Goal: Information Seeking & Learning: Learn about a topic

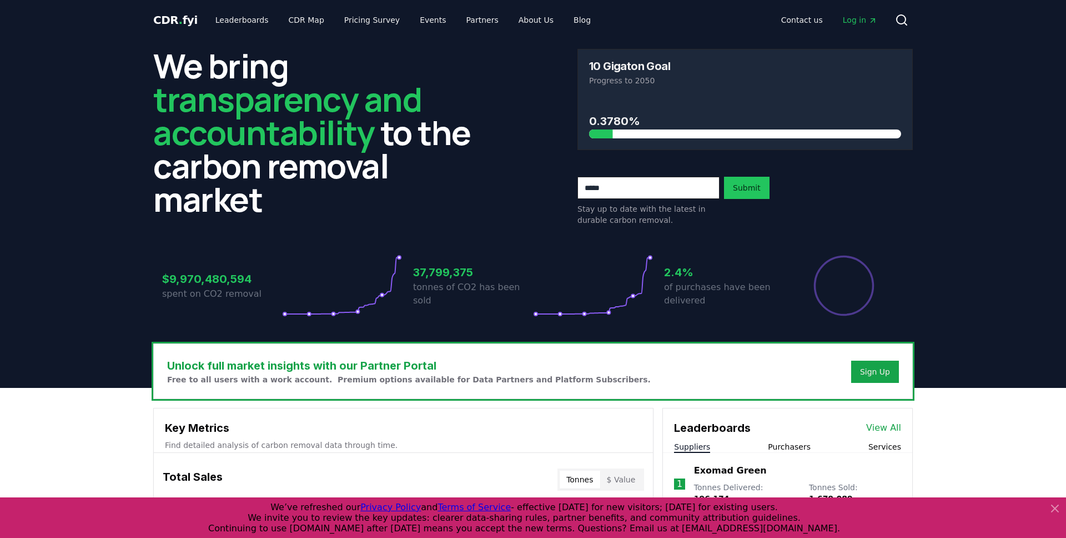
click at [860, 18] on span "Log in" at bounding box center [860, 19] width 34 height 11
click at [218, 17] on link "Leaderboards" at bounding box center [242, 20] width 71 height 20
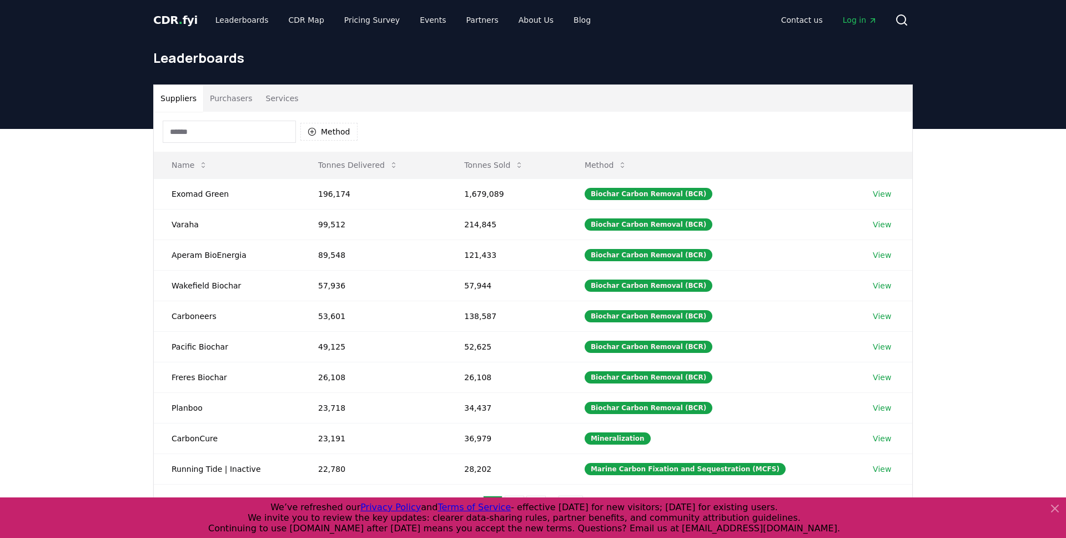
click at [234, 104] on button "Purchasers" at bounding box center [231, 98] width 56 height 27
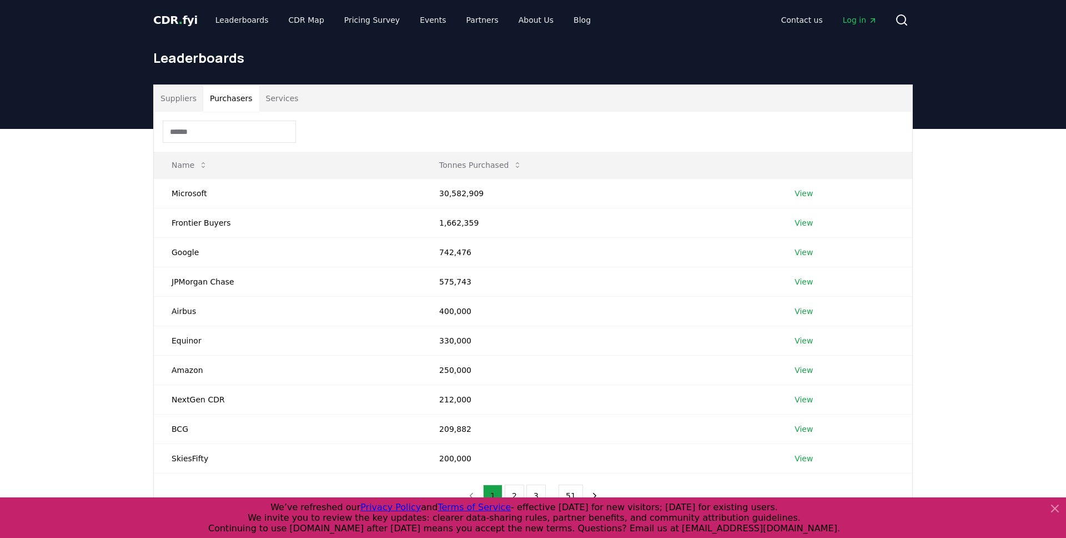
click at [944, 122] on header "Leaderboards" at bounding box center [533, 84] width 1066 height 89
click at [247, 22] on link "Leaderboards" at bounding box center [242, 20] width 71 height 20
click at [246, 23] on link "Leaderboards" at bounding box center [242, 20] width 71 height 20
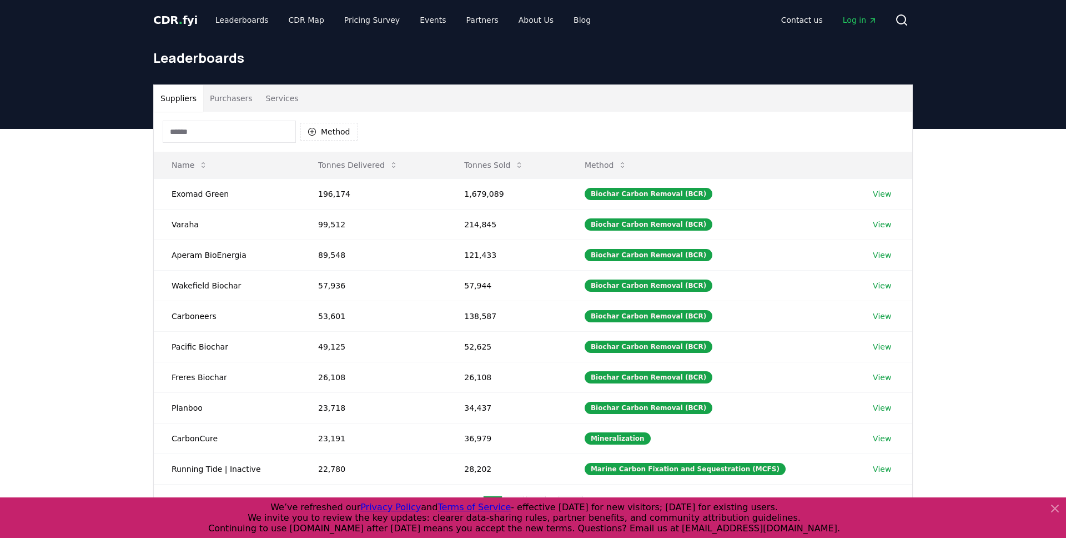
click at [177, 98] on button "Suppliers" at bounding box center [178, 98] width 49 height 27
click at [238, 24] on link "Leaderboards" at bounding box center [242, 20] width 71 height 20
click at [162, 18] on span "CDR . fyi" at bounding box center [175, 19] width 44 height 13
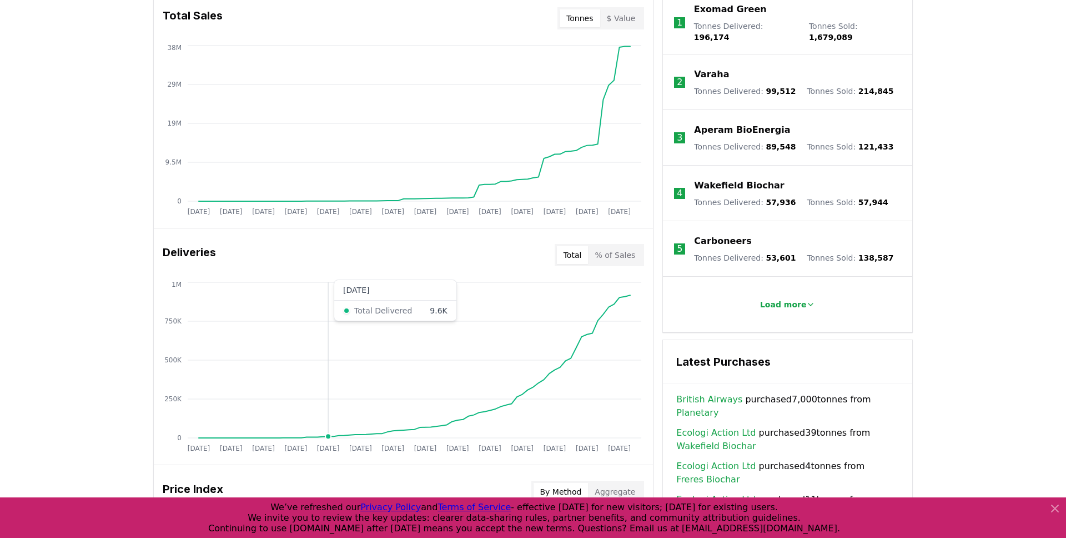
scroll to position [445, 0]
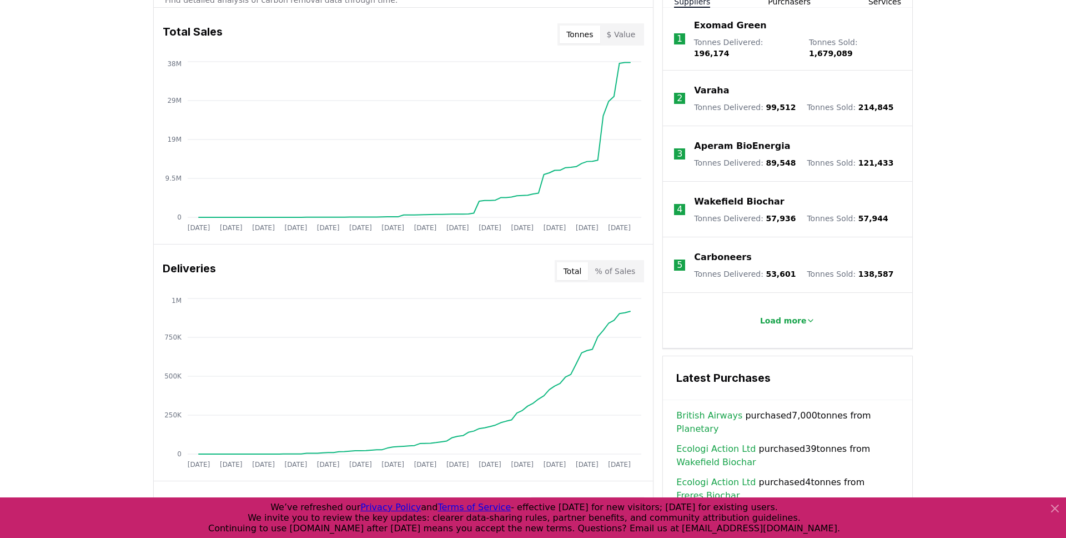
click at [102, 252] on div "Unlock full market insights with our Partner Portal Free to all users with a wo…" at bounding box center [533, 387] width 1066 height 889
click at [131, 241] on div "Unlock full market insights with our Partner Portal Free to all users with a wo…" at bounding box center [533, 387] width 1066 height 889
click at [119, 232] on div "Unlock full market insights with our Partner Portal Free to all users with a wo…" at bounding box center [533, 387] width 1066 height 889
click at [80, 267] on div "Unlock full market insights with our Partner Portal Free to all users with a wo…" at bounding box center [533, 387] width 1066 height 889
click at [47, 294] on div "Unlock full market insights with our Partner Portal Free to all users with a wo…" at bounding box center [533, 387] width 1066 height 889
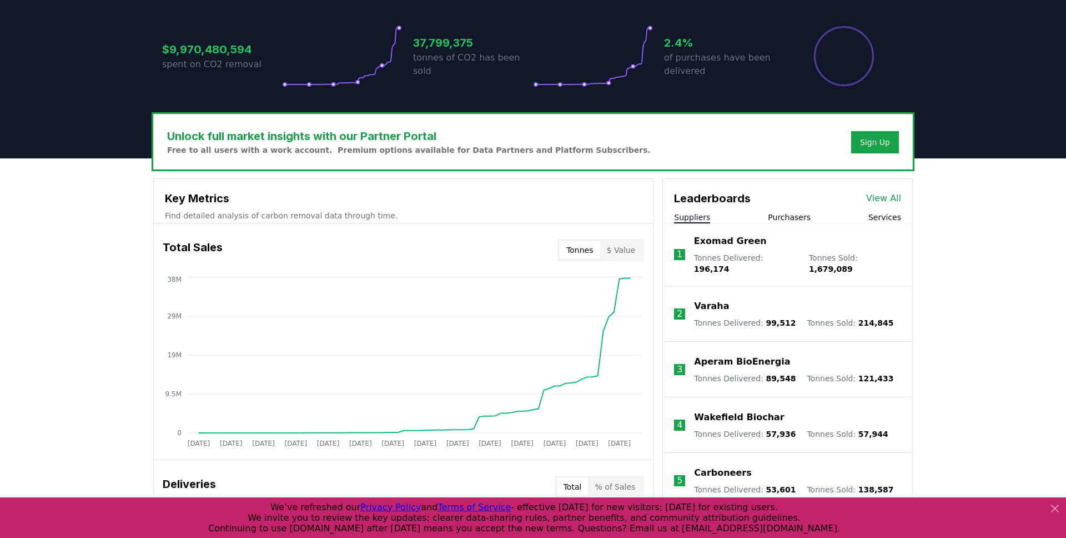
scroll to position [0, 0]
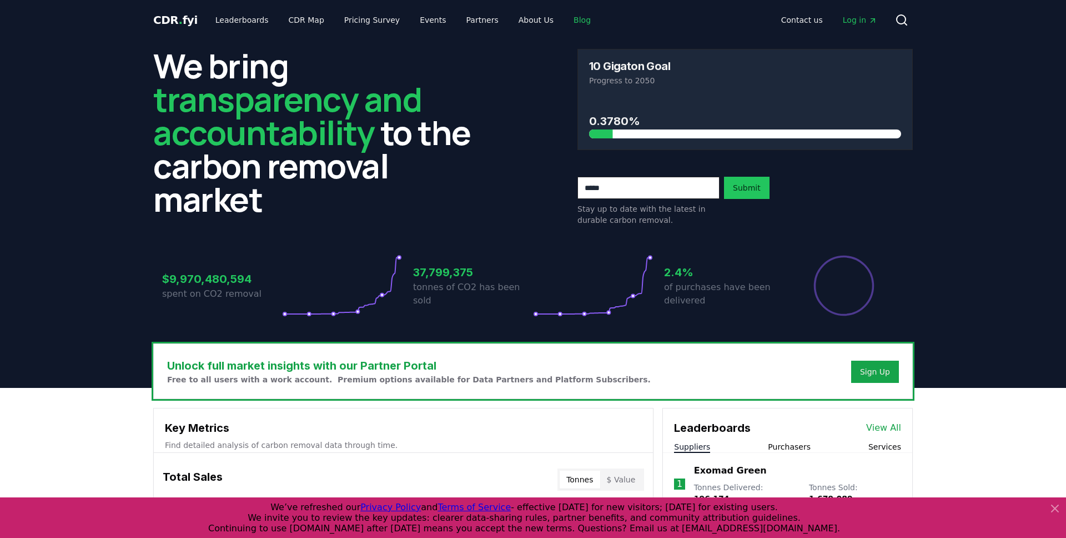
click at [565, 23] on link "Blog" at bounding box center [582, 20] width 35 height 20
click at [565, 19] on link "Blog" at bounding box center [582, 20] width 35 height 20
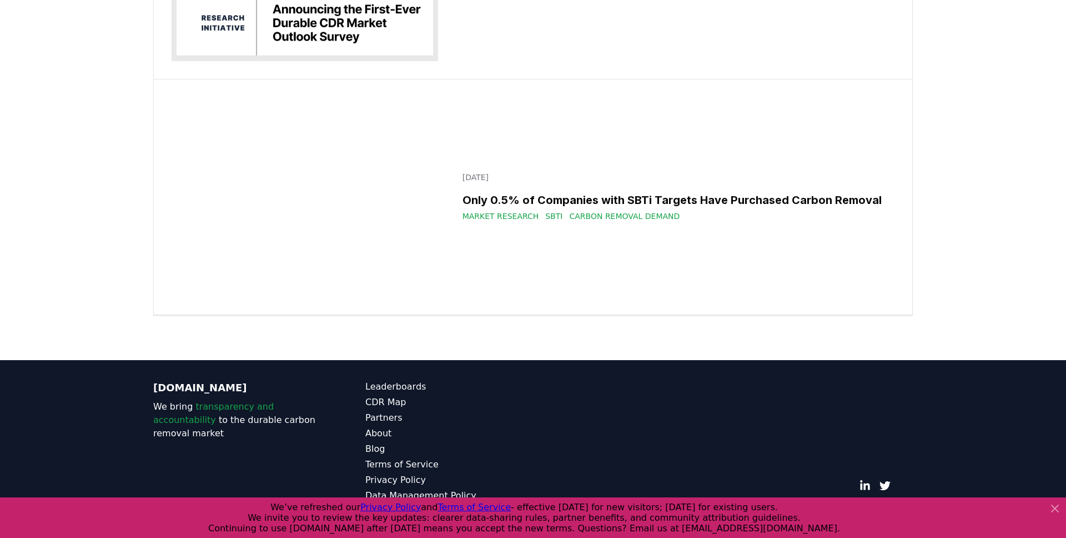
scroll to position [21830, 0]
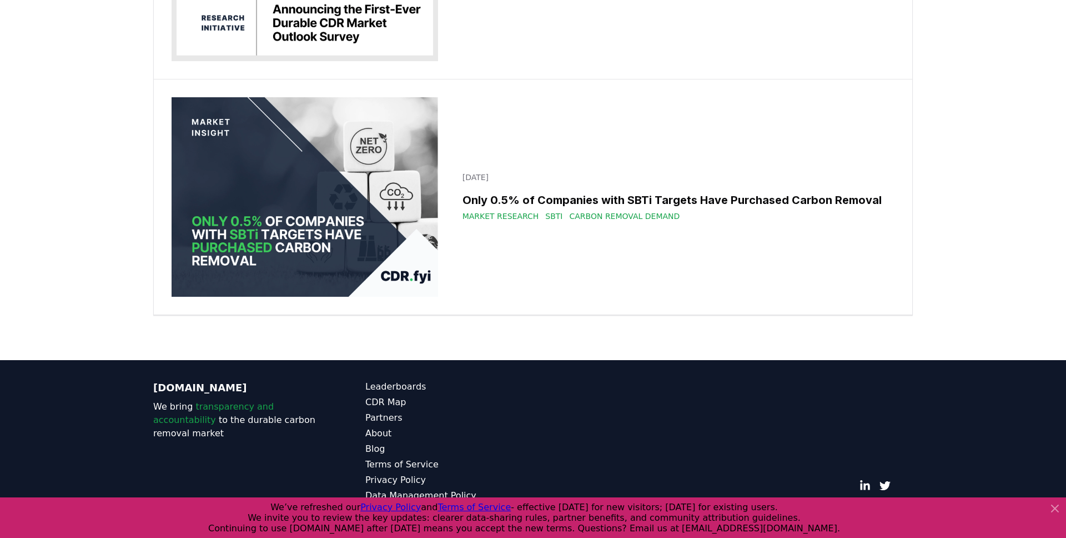
click at [1060, 507] on icon at bounding box center [1055, 508] width 13 height 13
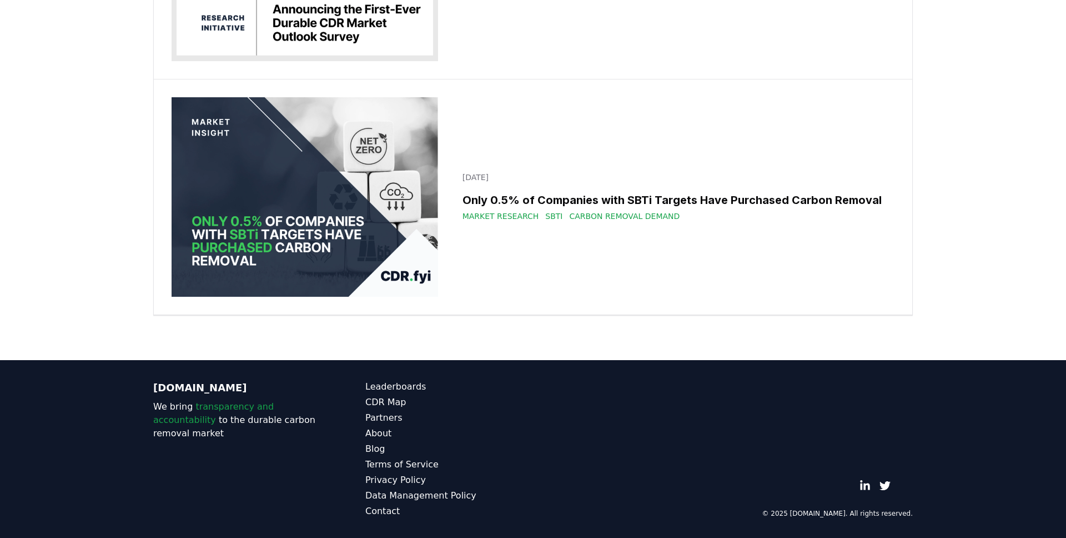
scroll to position [20286, 0]
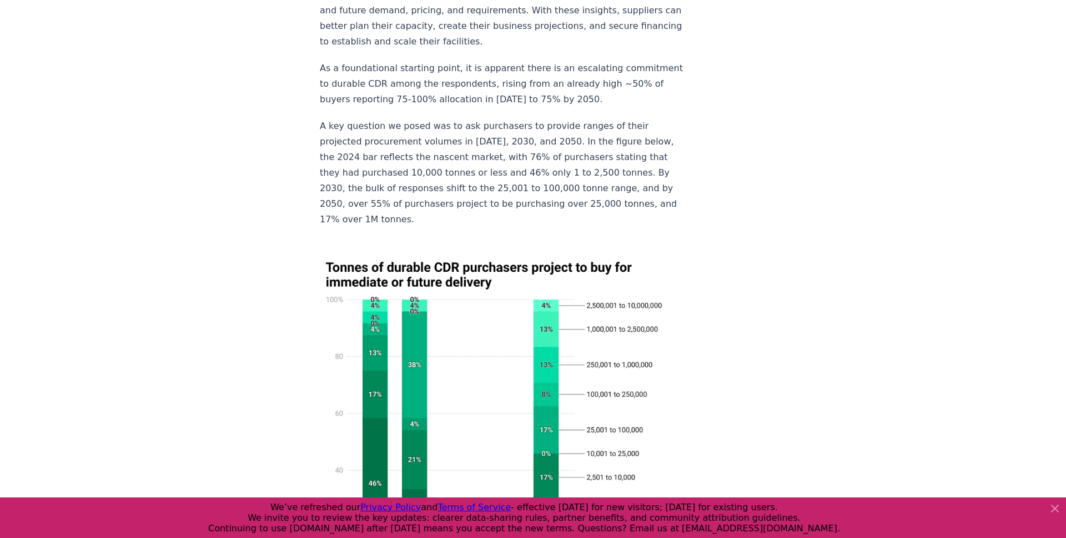
scroll to position [1225, 0]
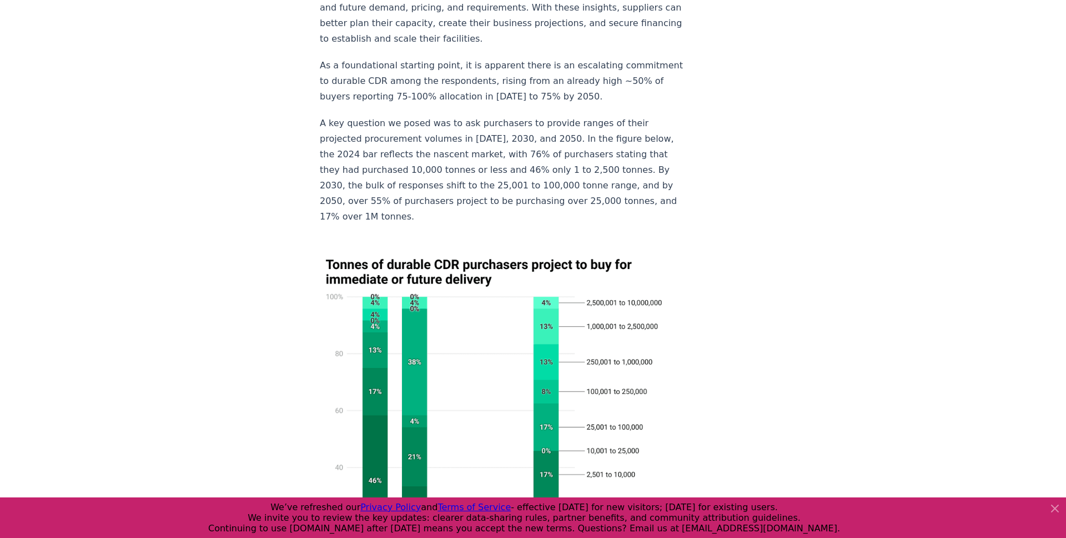
click at [1050, 504] on icon at bounding box center [1055, 508] width 13 height 13
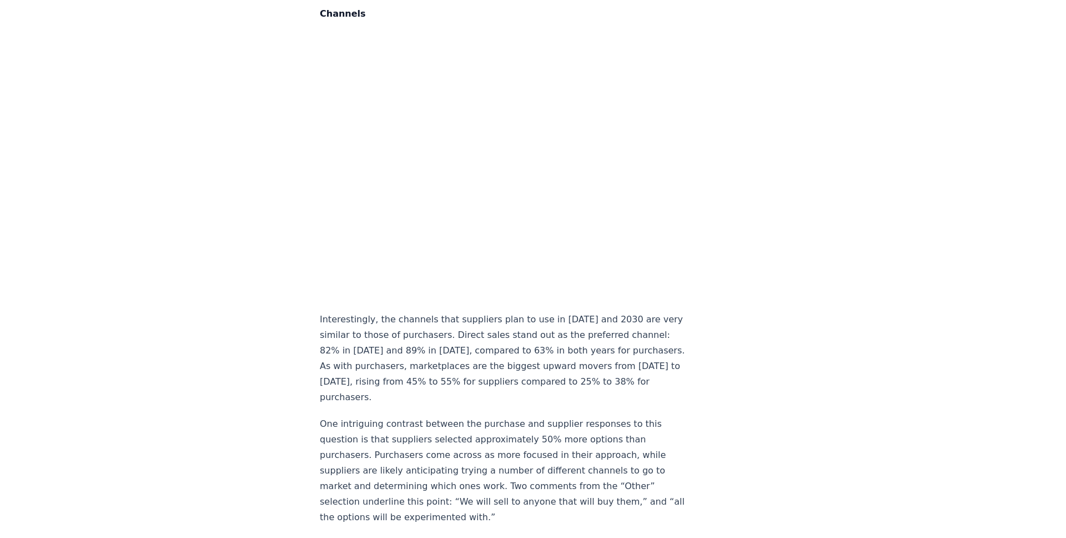
scroll to position [7748, 0]
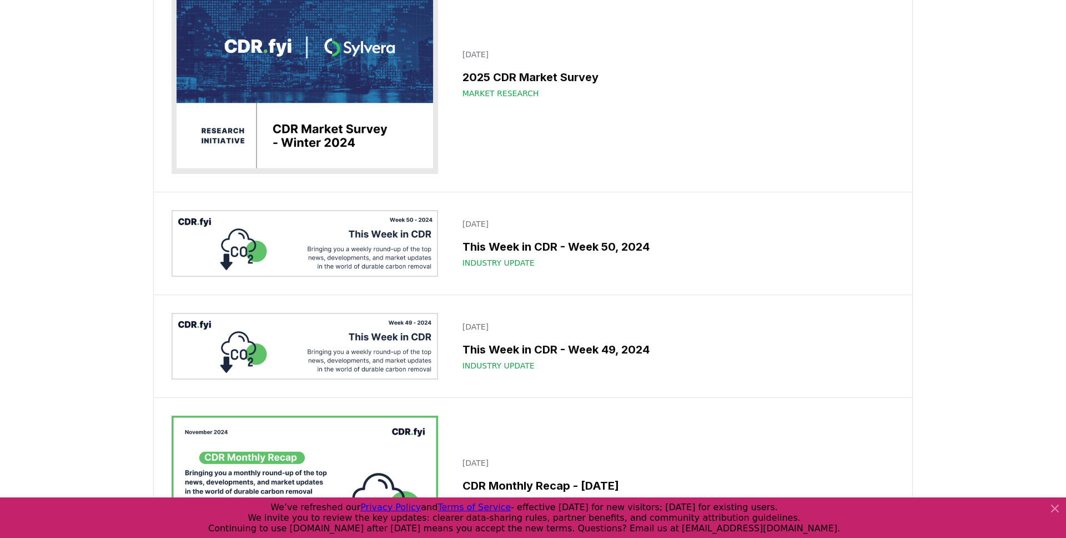
scroll to position [9091, 0]
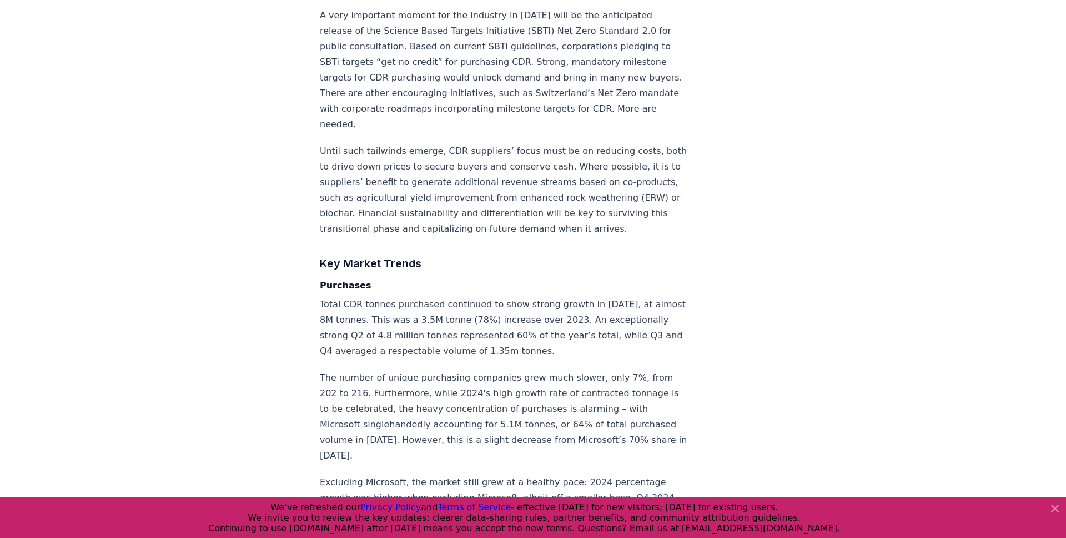
scroll to position [2029, 0]
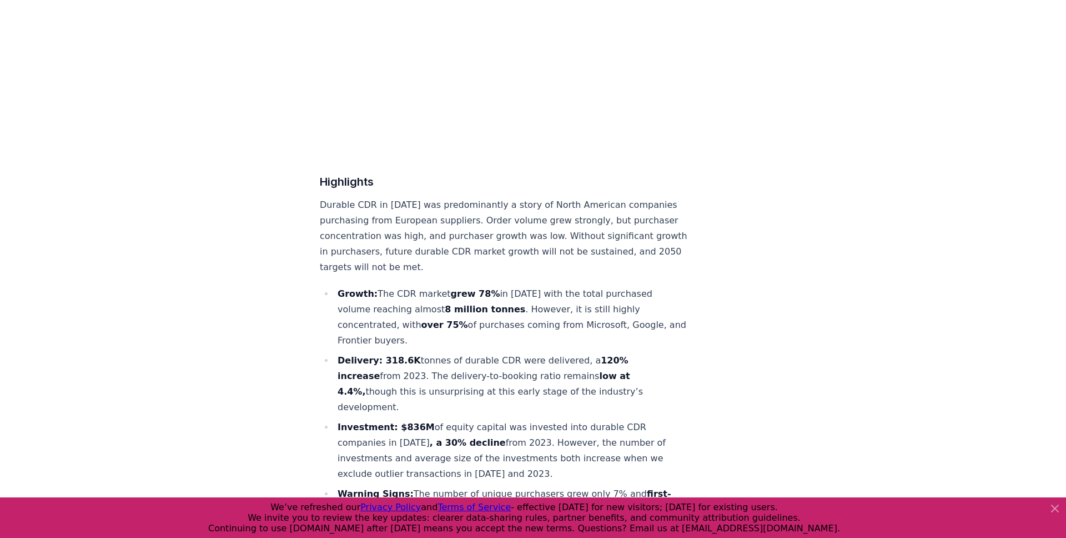
scroll to position [0, 0]
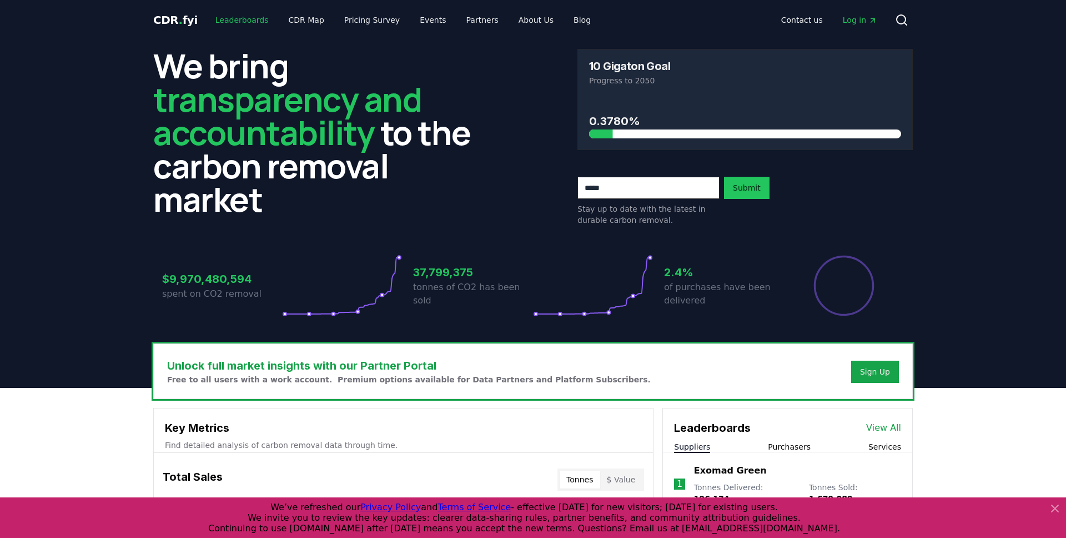
click at [251, 25] on link "Leaderboards" at bounding box center [242, 20] width 71 height 20
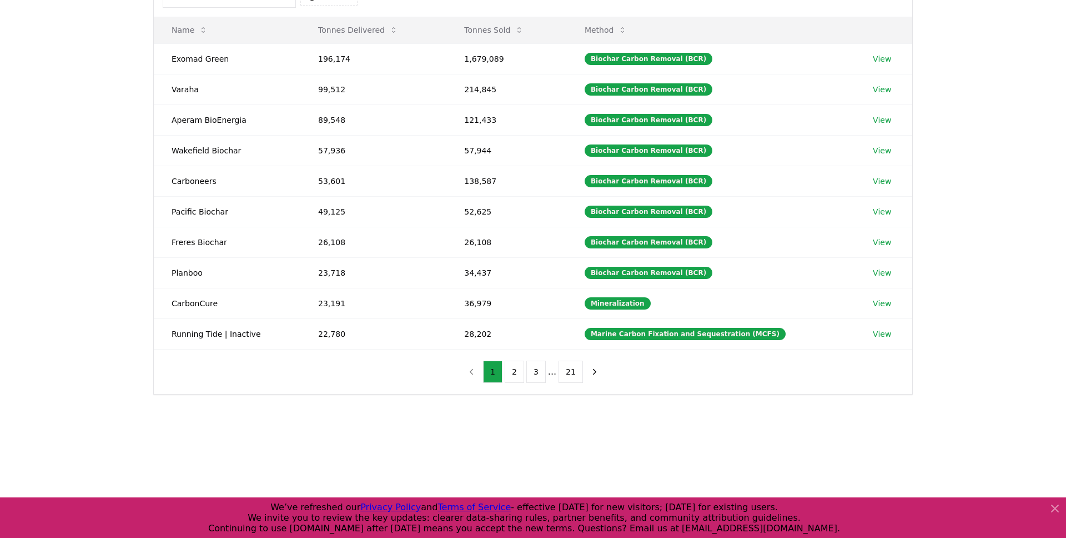
scroll to position [67, 0]
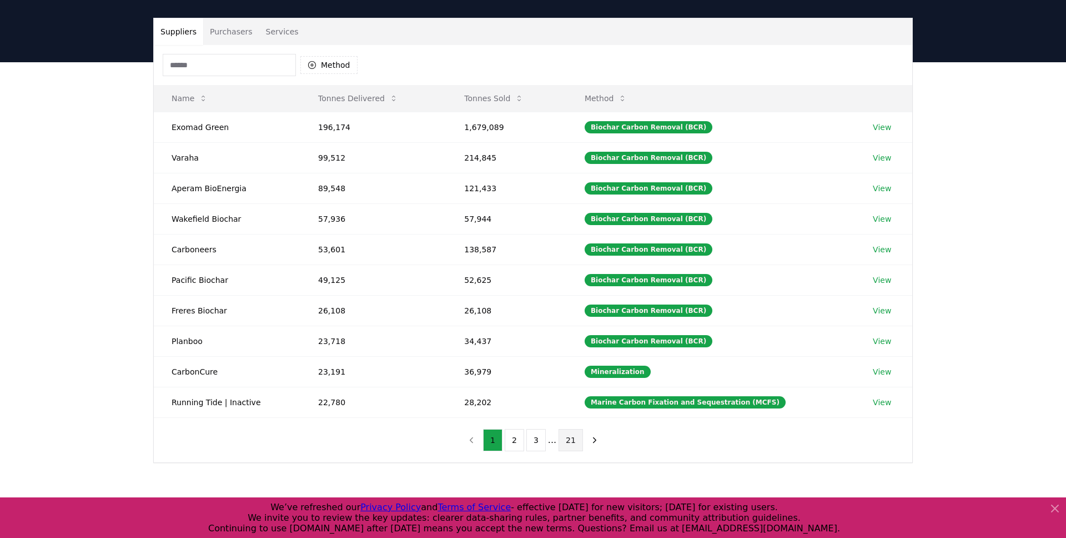
click at [566, 440] on button "21" at bounding box center [571, 440] width 24 height 22
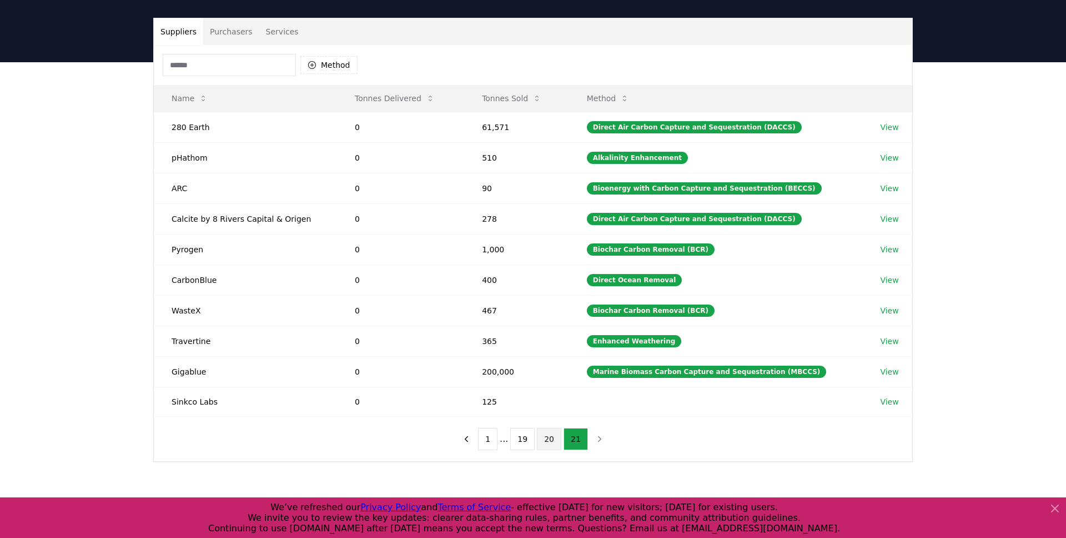
click at [549, 445] on button "20" at bounding box center [549, 439] width 24 height 22
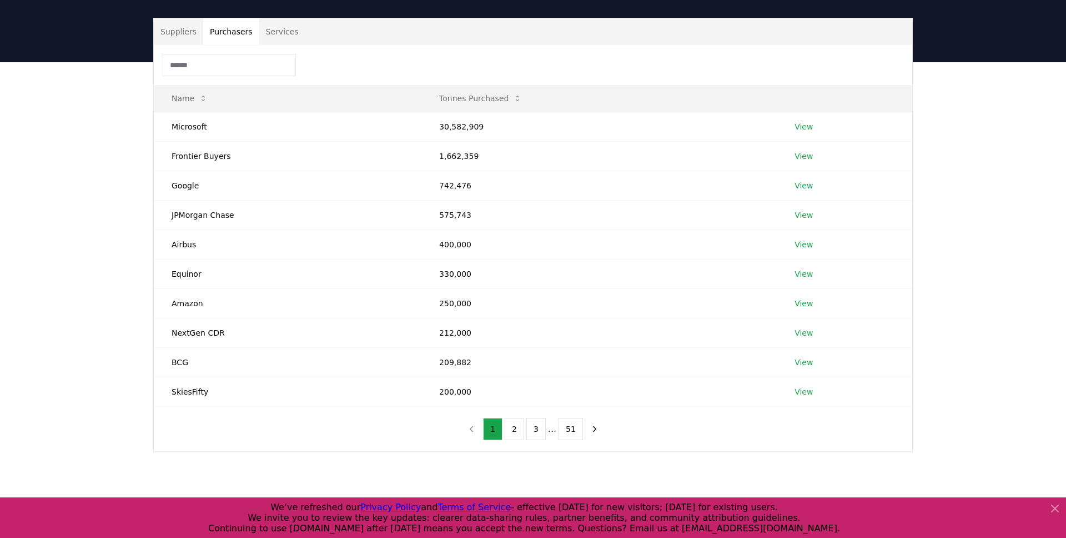
click at [234, 36] on button "Purchasers" at bounding box center [231, 31] width 56 height 27
click at [572, 433] on button "51" at bounding box center [571, 429] width 24 height 22
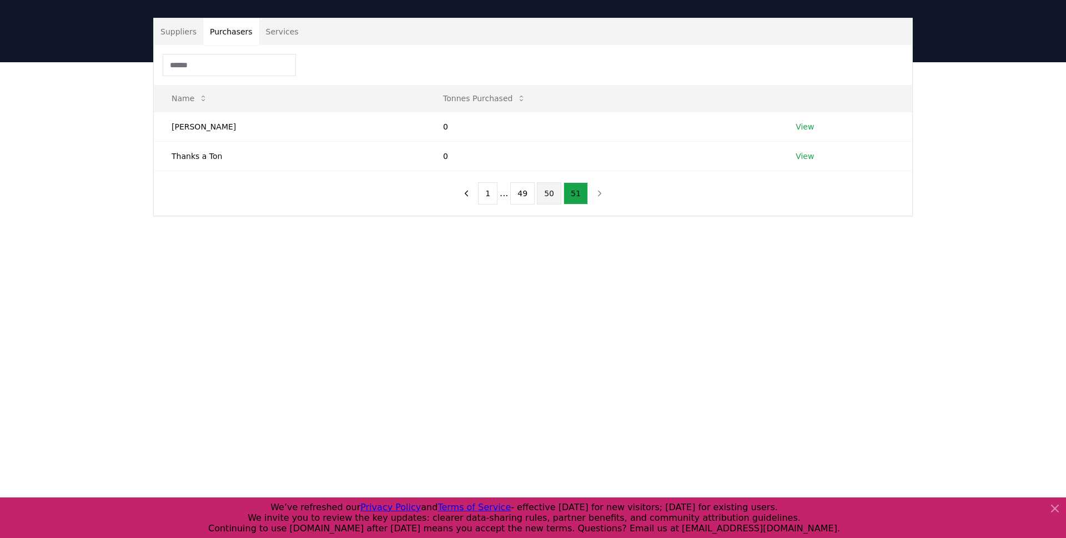
click at [542, 197] on button "50" at bounding box center [549, 193] width 24 height 22
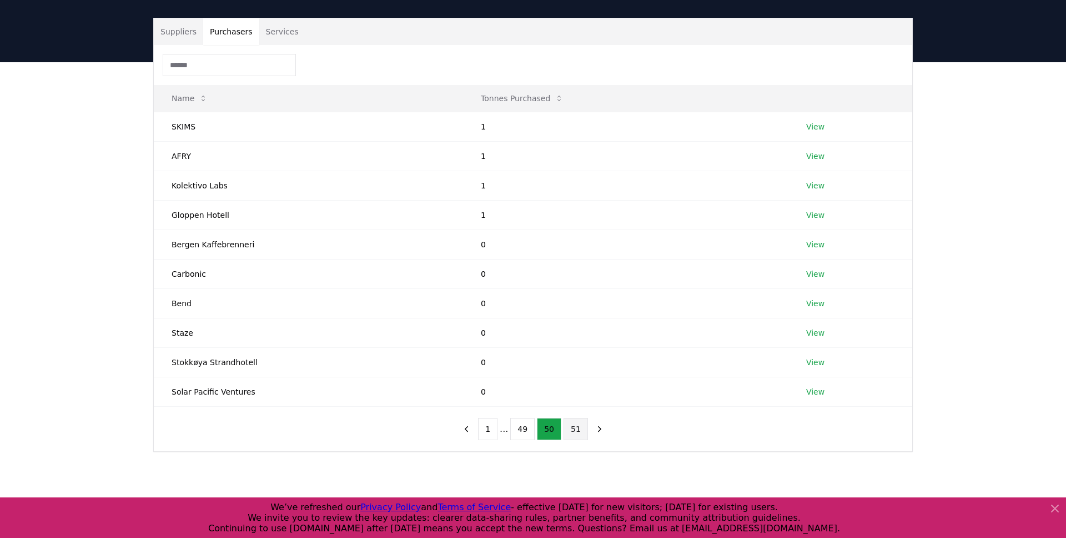
click at [581, 434] on button "51" at bounding box center [576, 429] width 24 height 22
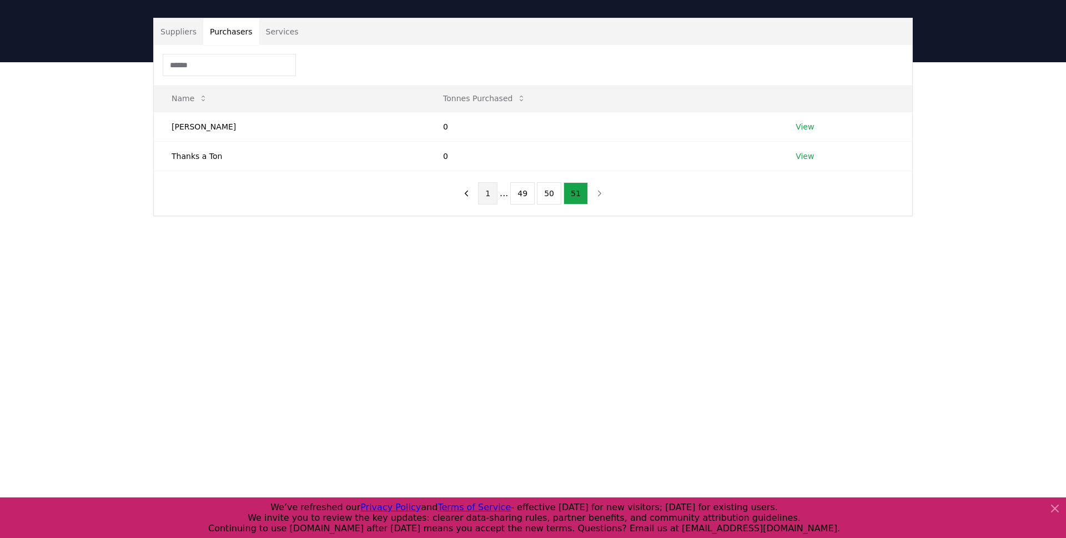
click at [488, 198] on button "1" at bounding box center [487, 193] width 19 height 22
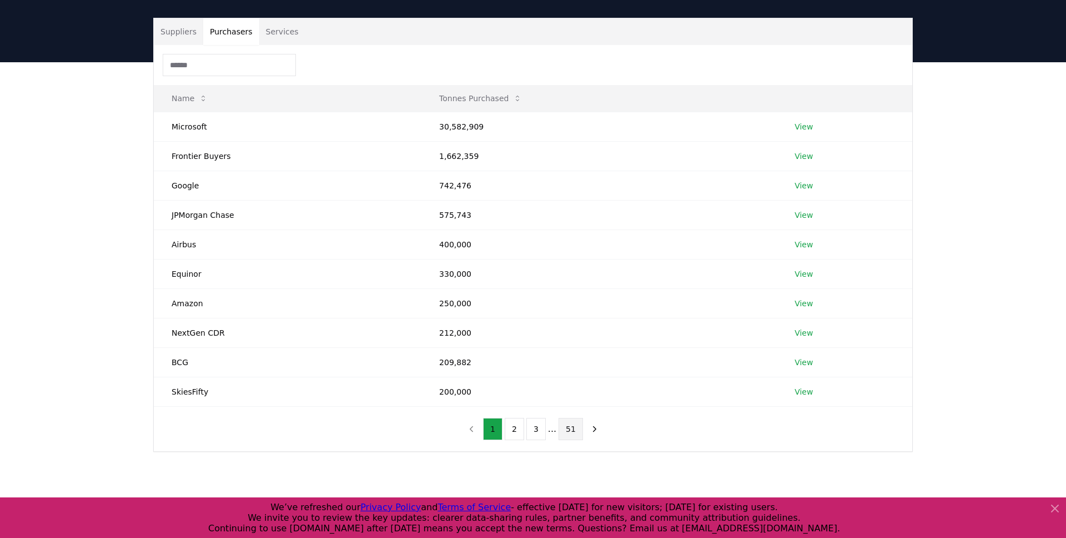
click at [572, 427] on button "51" at bounding box center [571, 429] width 24 height 22
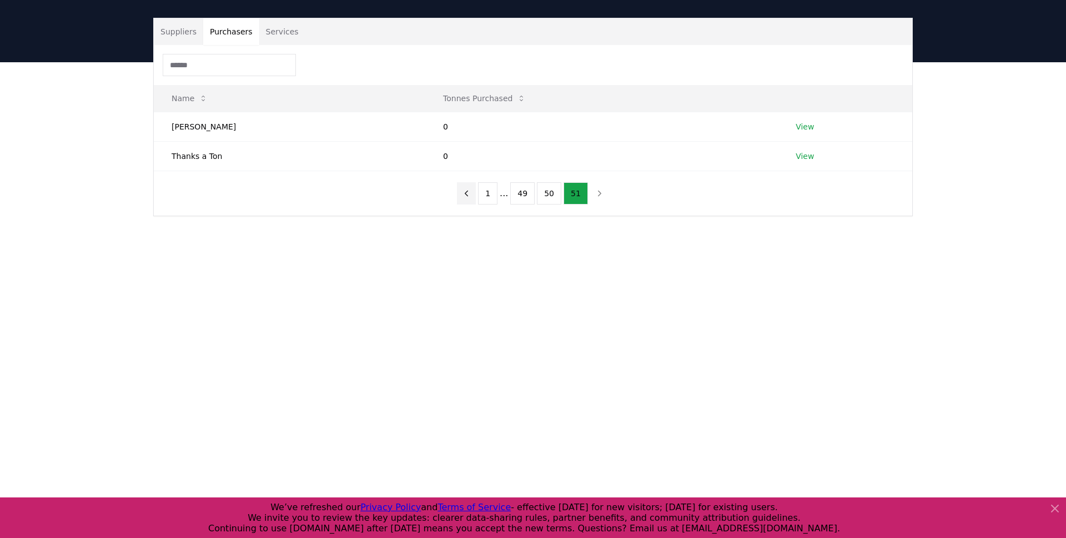
click at [465, 192] on icon "previous page" at bounding box center [467, 193] width 10 height 10
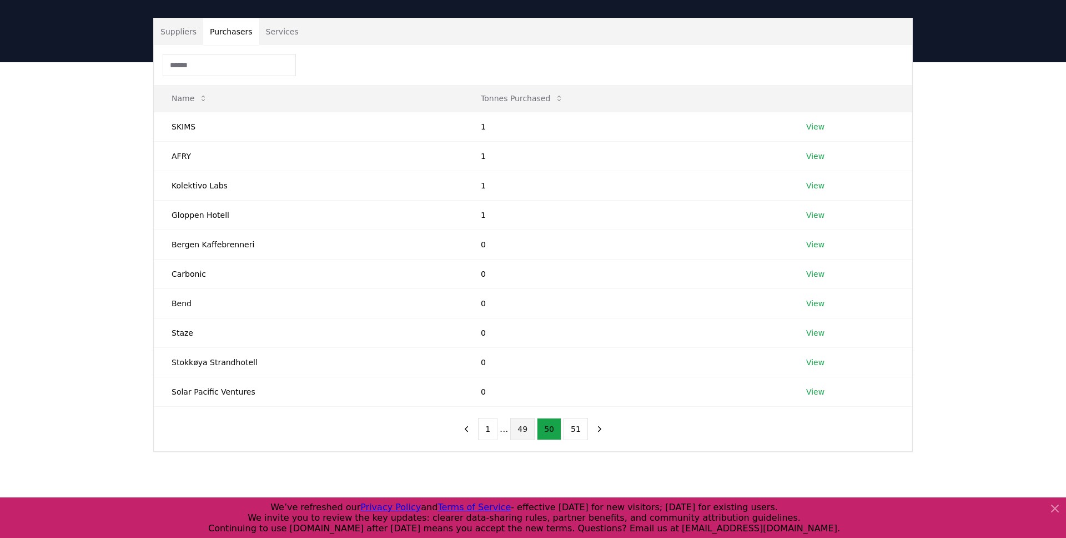
click at [511, 434] on button "49" at bounding box center [522, 429] width 24 height 22
click at [558, 428] on button "50" at bounding box center [562, 429] width 24 height 22
click at [525, 433] on button "49" at bounding box center [522, 429] width 24 height 22
click at [549, 460] on div "Suppliers Purchasers Services Name Tonnes Purchased Lystgården 1 View Spesialgr…" at bounding box center [533, 279] width 1066 height 434
click at [529, 471] on div "Suppliers Purchasers Services Name Tonnes Purchased Lystgården 1 View Spesialgr…" at bounding box center [533, 279] width 1066 height 434
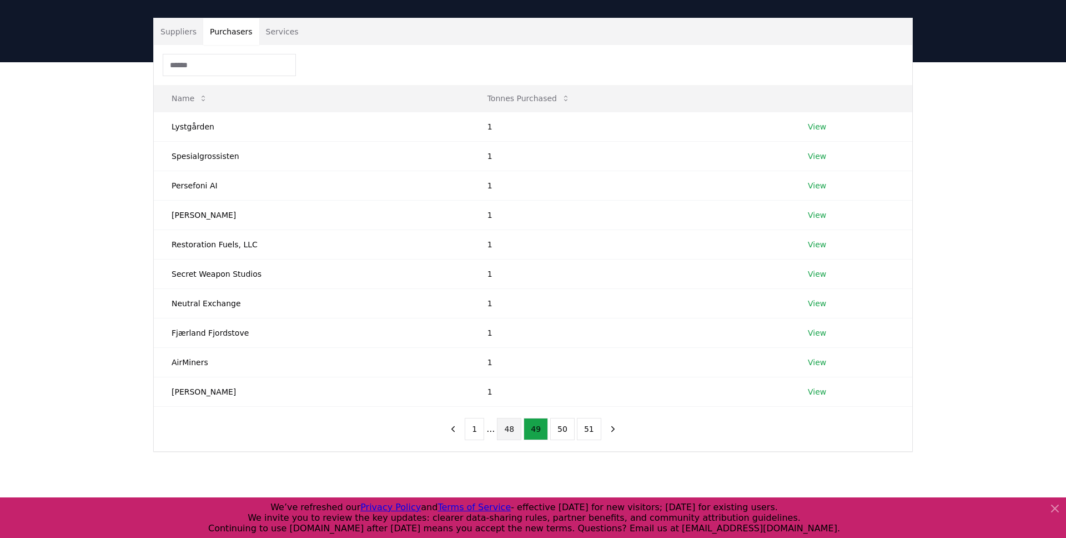
click at [513, 432] on button "48" at bounding box center [509, 429] width 24 height 22
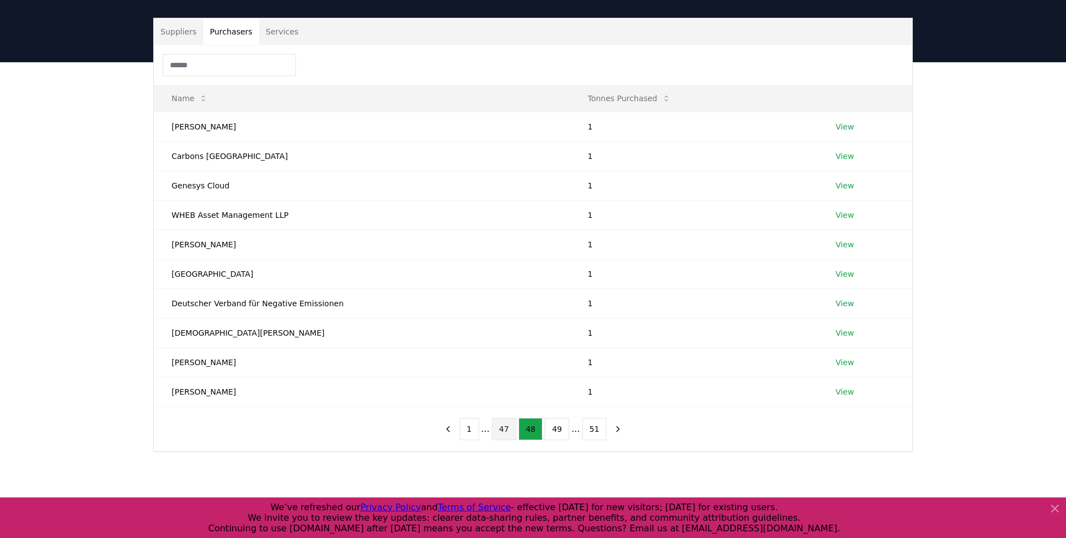
click at [508, 433] on button "47" at bounding box center [504, 429] width 24 height 22
click at [510, 437] on button "46" at bounding box center [504, 429] width 24 height 22
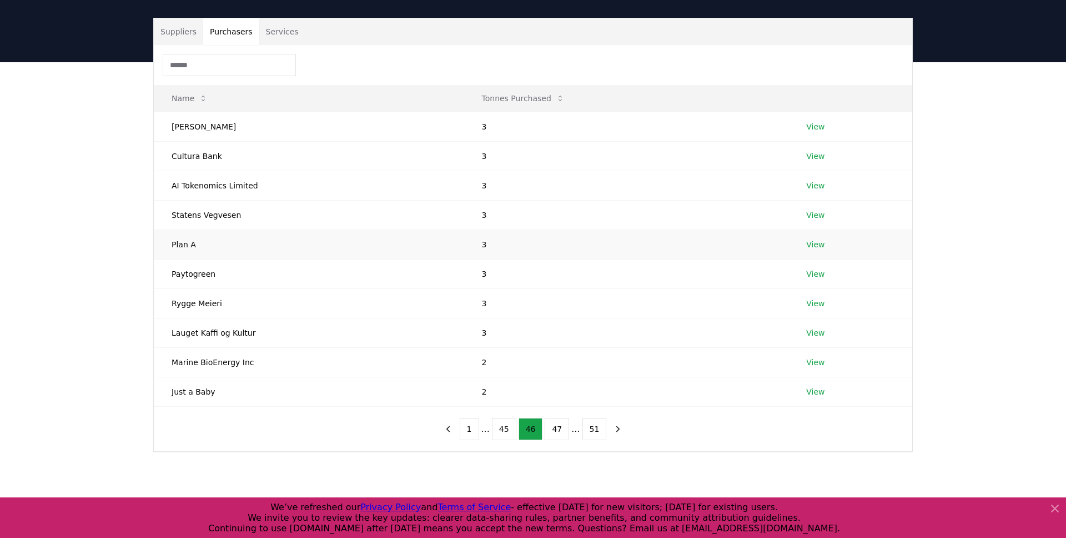
click at [818, 246] on link "View" at bounding box center [816, 244] width 18 height 11
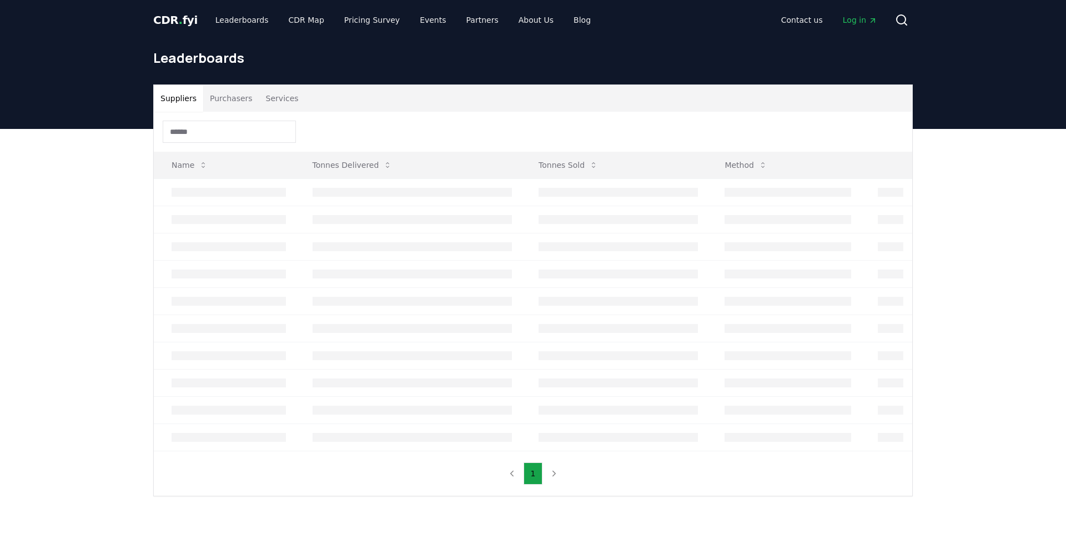
scroll to position [67, 0]
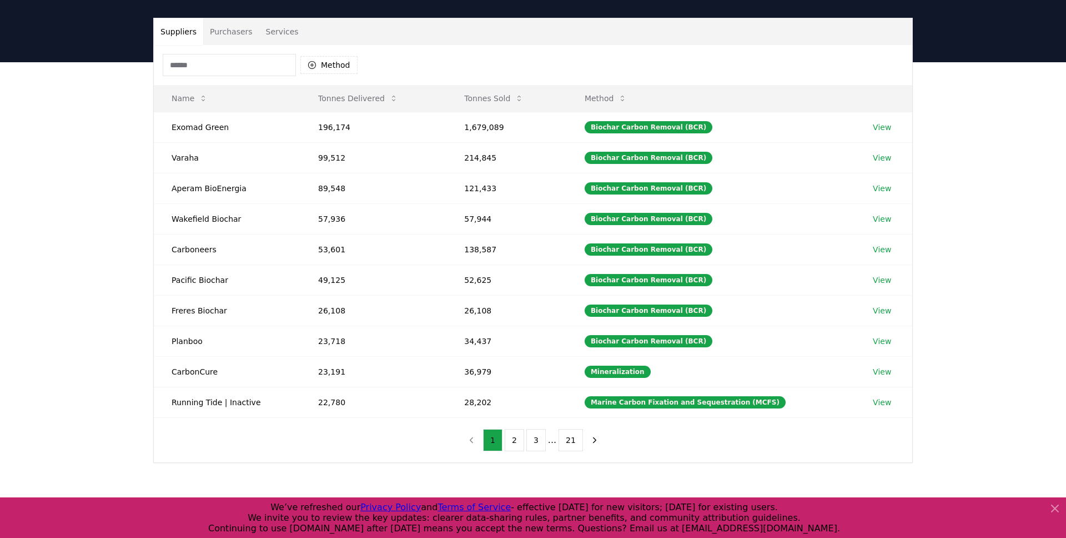
click at [230, 33] on button "Purchasers" at bounding box center [231, 31] width 56 height 27
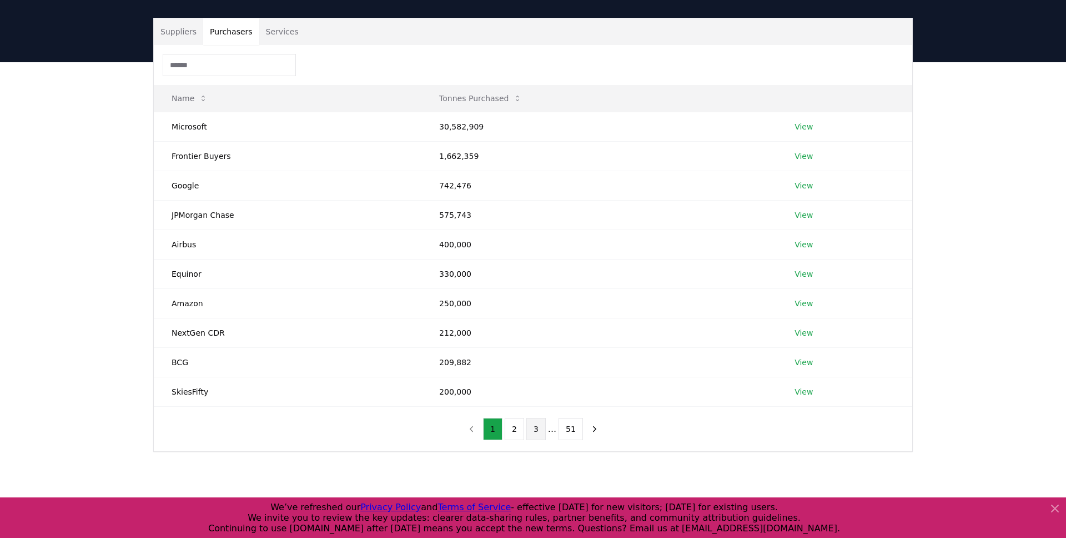
click at [530, 434] on button "3" at bounding box center [536, 429] width 19 height 22
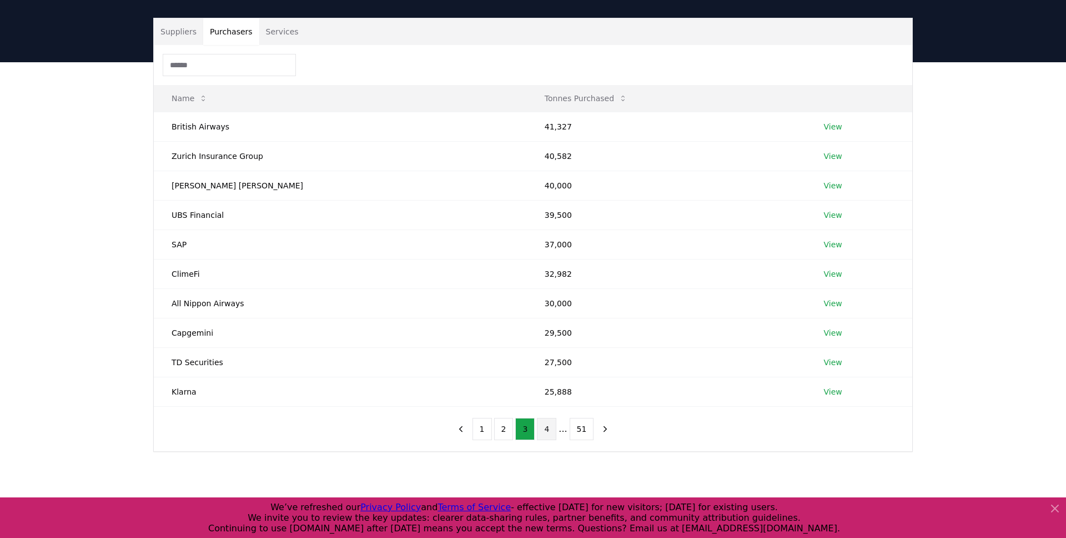
click at [544, 433] on button "4" at bounding box center [546, 429] width 19 height 22
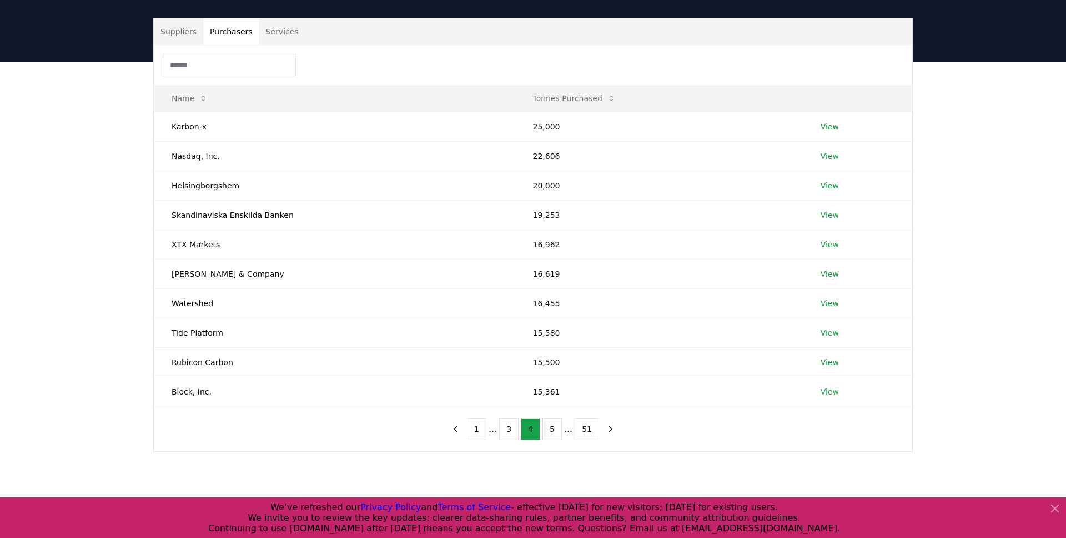
click at [544, 433] on button "5" at bounding box center [552, 429] width 19 height 22
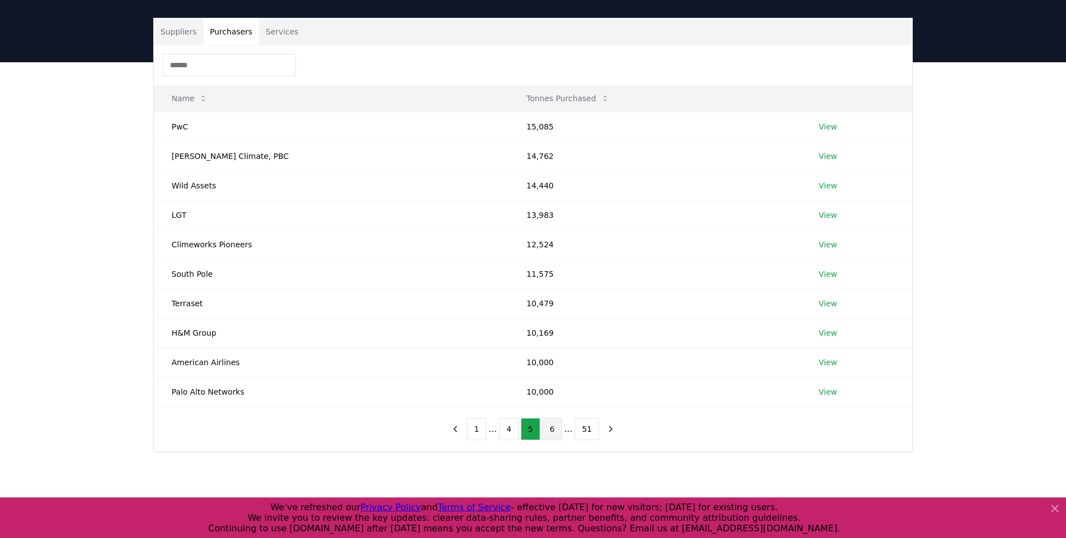
click at [545, 430] on button "6" at bounding box center [552, 429] width 19 height 22
click at [550, 430] on button "7" at bounding box center [552, 429] width 19 height 22
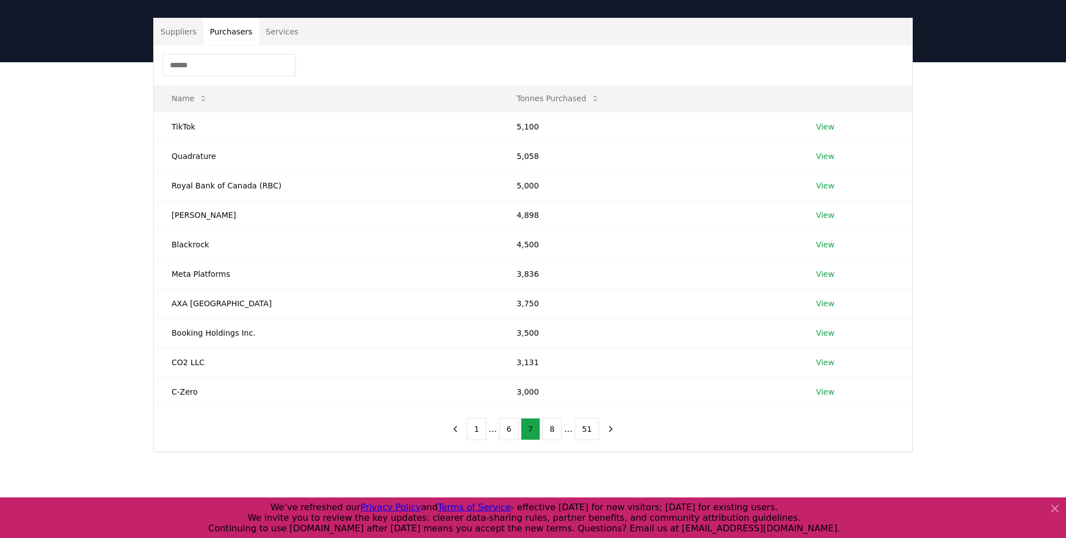
click at [550, 430] on button "8" at bounding box center [552, 429] width 19 height 22
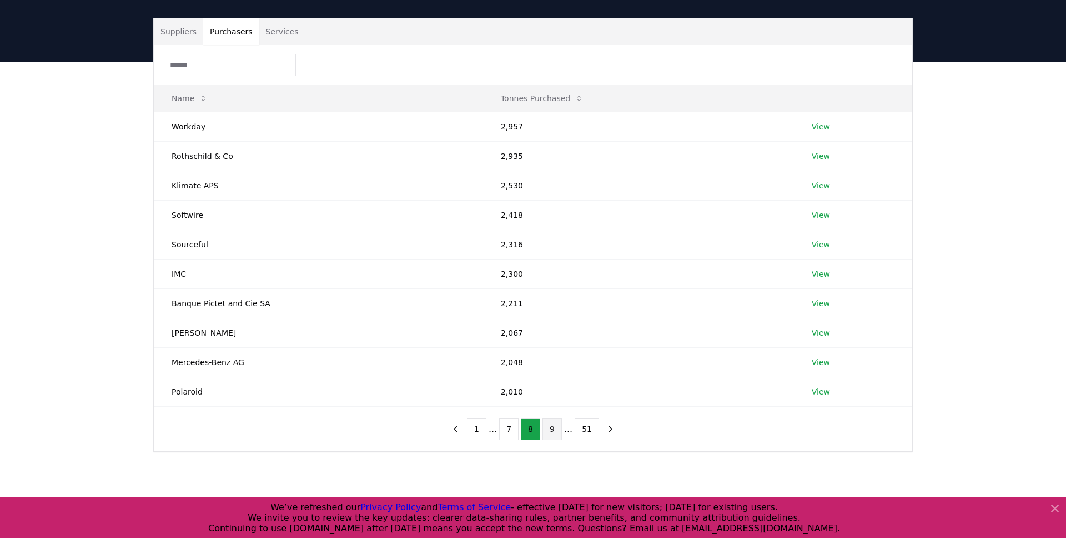
click at [555, 431] on button "9" at bounding box center [552, 429] width 19 height 22
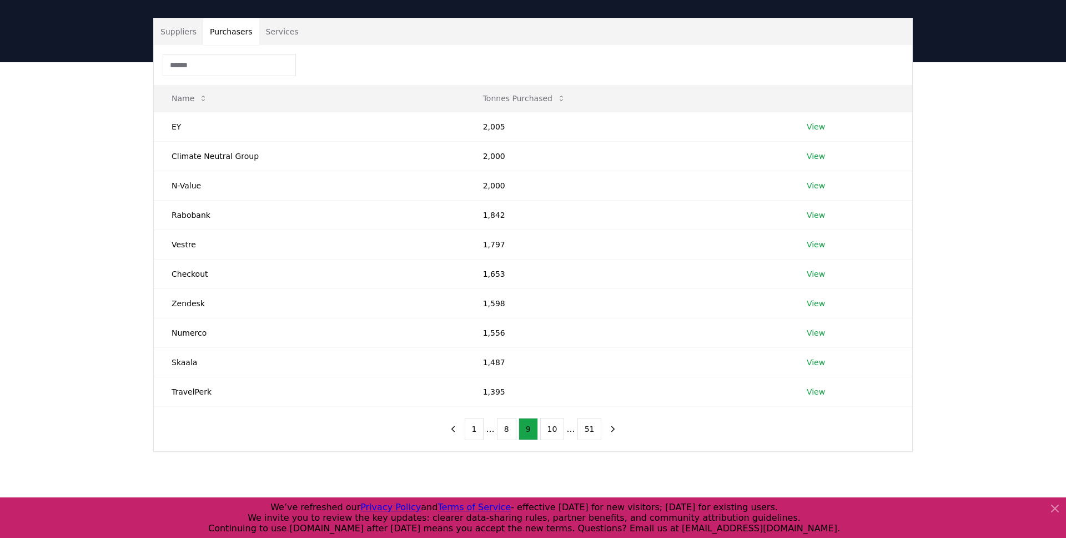
click at [555, 431] on button "10" at bounding box center [552, 429] width 24 height 22
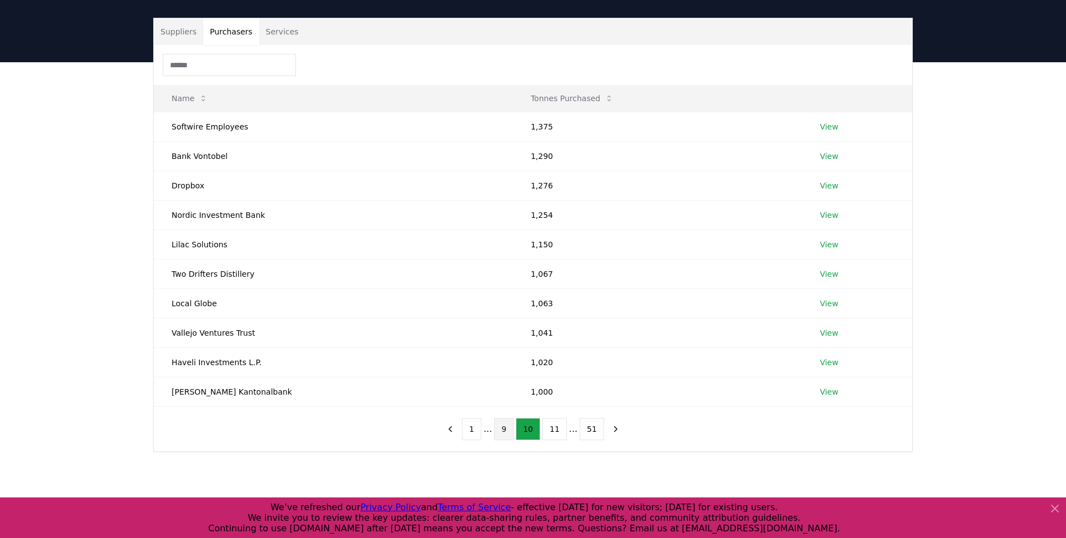
click at [555, 431] on button "11" at bounding box center [555, 429] width 24 height 22
click at [530, 458] on div "Suppliers Purchasers Services Name Tonnes Purchased Kinnevik 1,000 View [PERSON…" at bounding box center [533, 279] width 1066 height 434
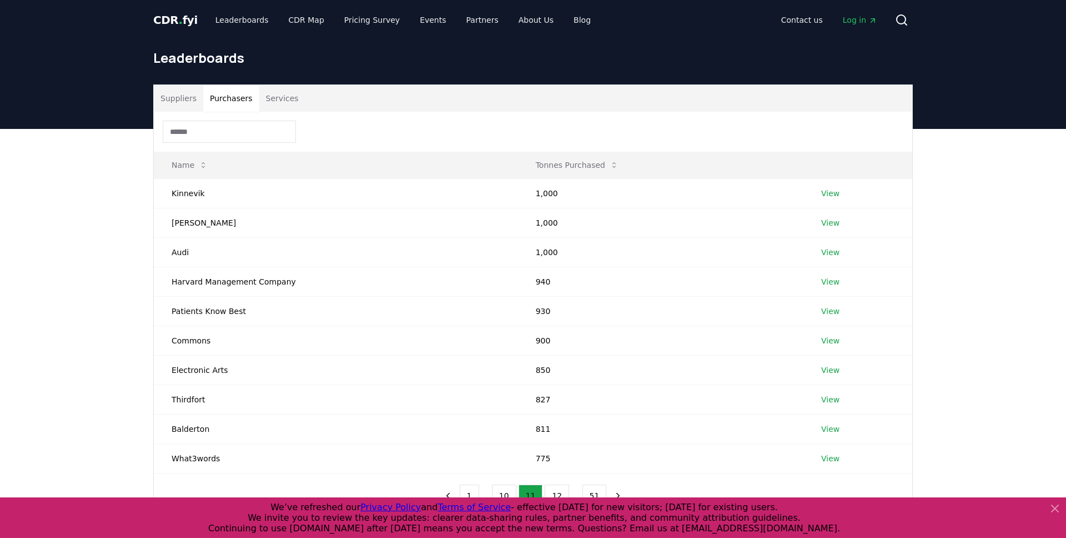
click at [684, 89] on div "Suppliers Purchasers Services" at bounding box center [533, 98] width 759 height 27
click at [182, 99] on button "Suppliers" at bounding box center [178, 98] width 49 height 27
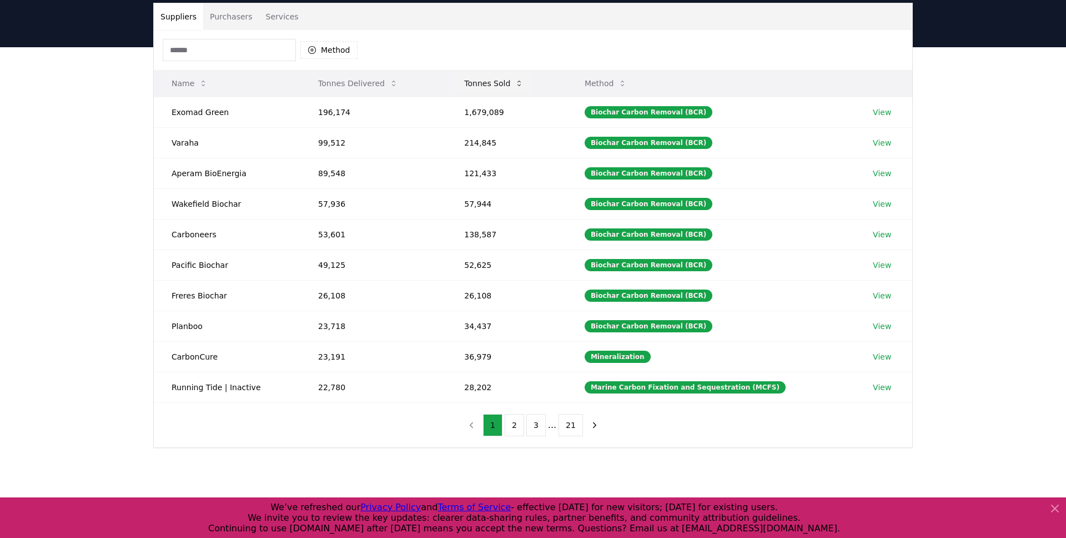
scroll to position [81, 0]
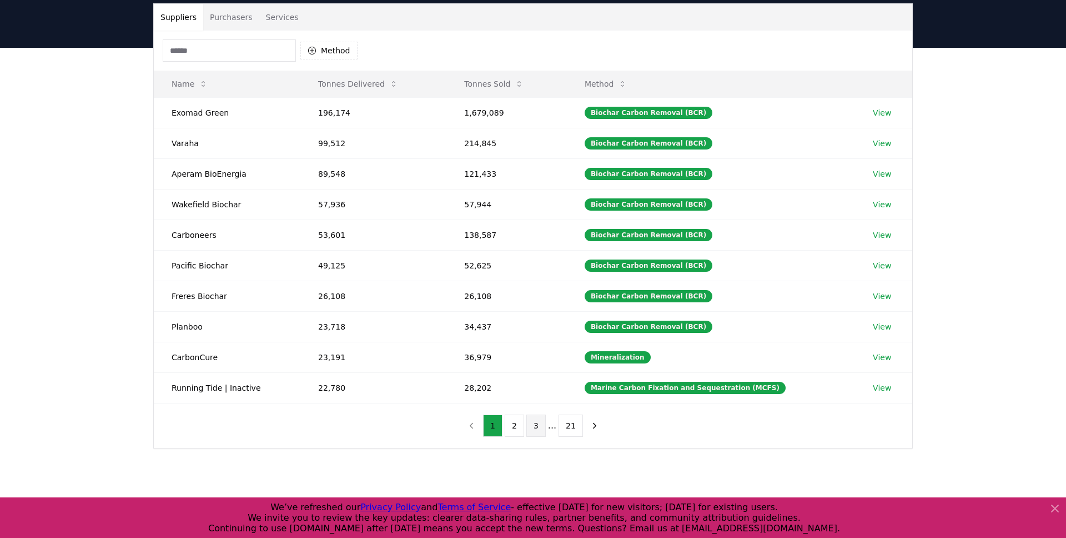
click at [538, 432] on button "3" at bounding box center [536, 425] width 19 height 22
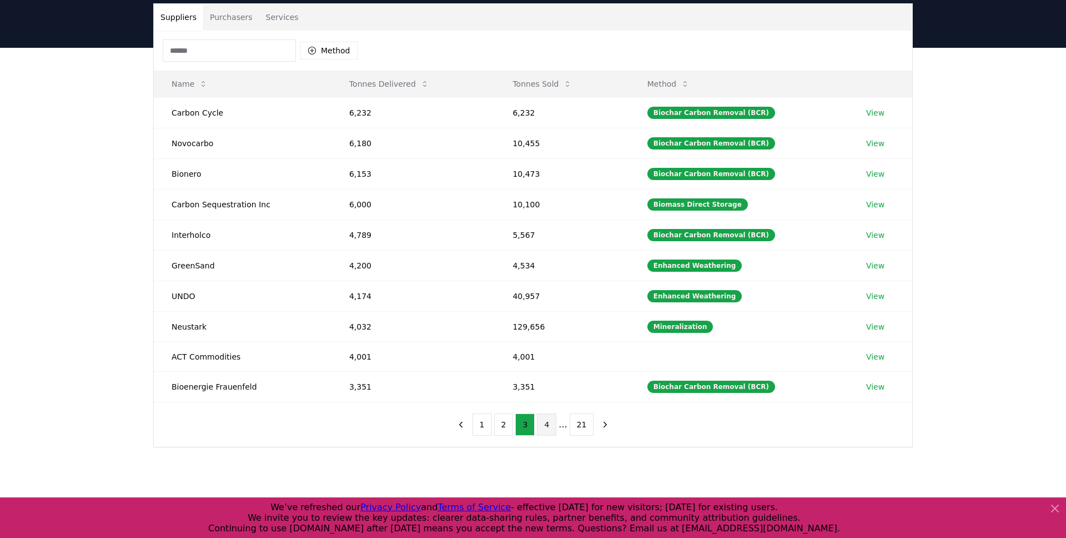
click at [545, 430] on button "4" at bounding box center [546, 424] width 19 height 22
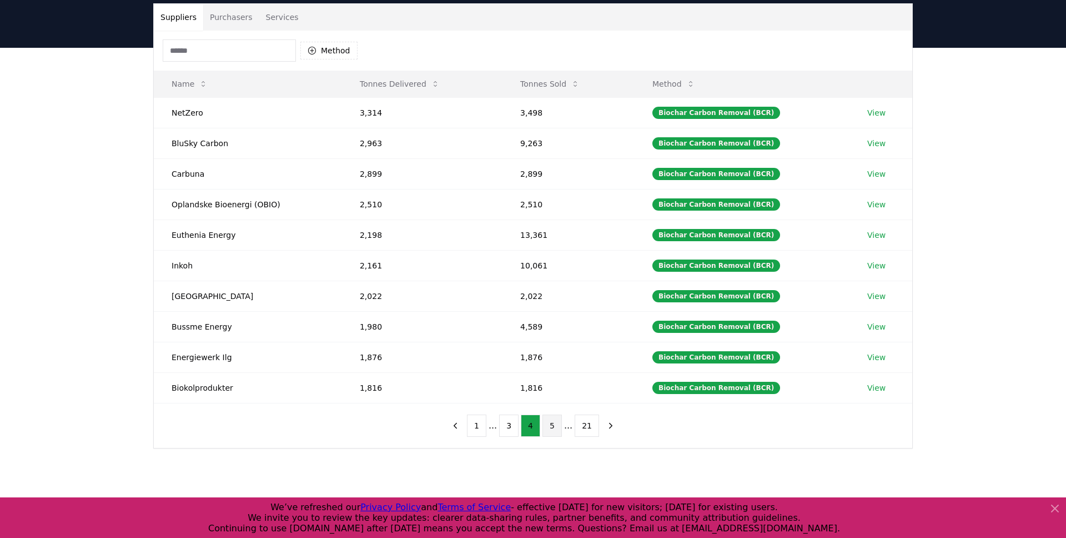
click at [556, 430] on button "5" at bounding box center [552, 425] width 19 height 22
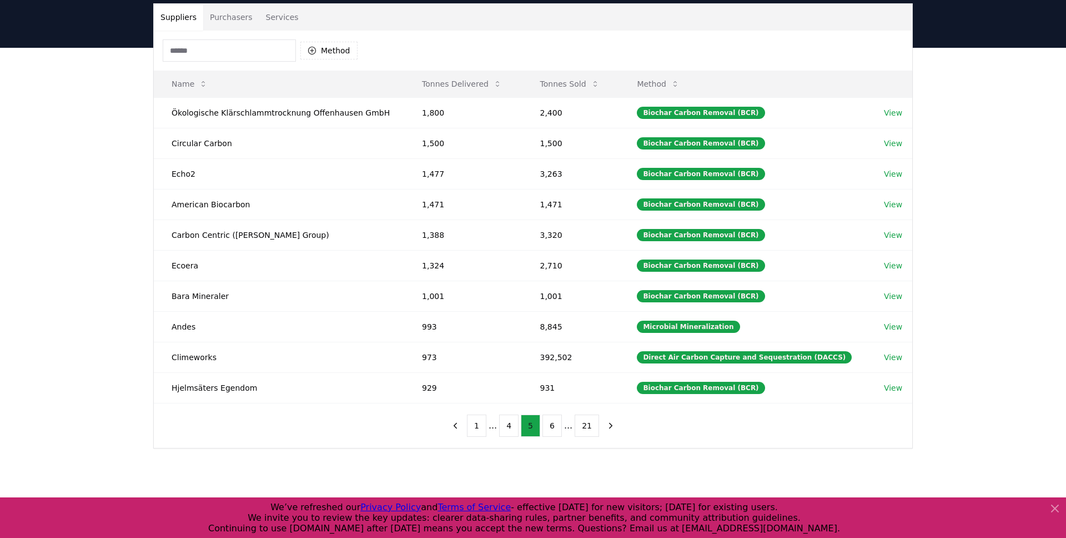
click at [556, 430] on button "6" at bounding box center [552, 425] width 19 height 22
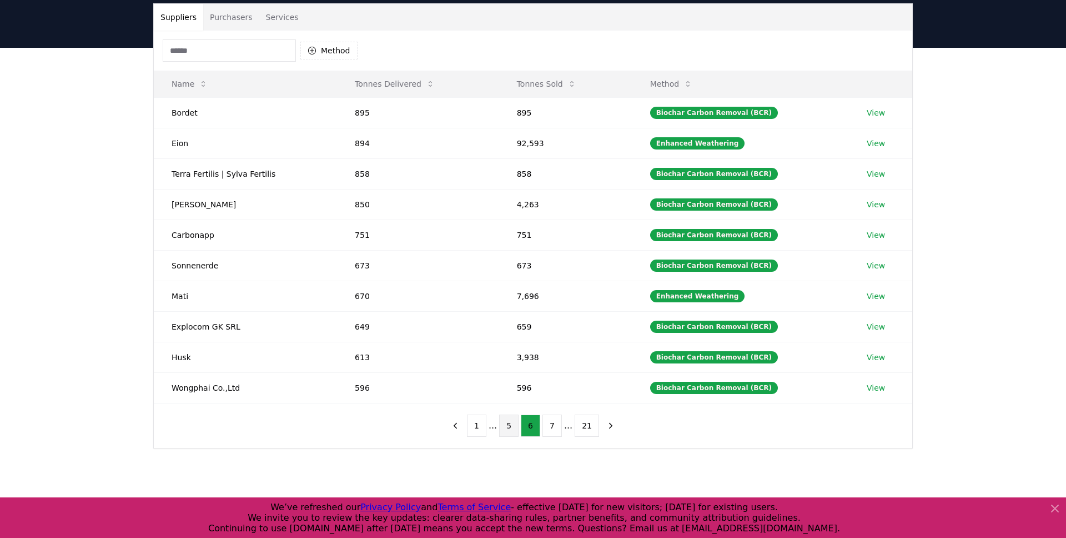
click at [556, 430] on button "7" at bounding box center [552, 425] width 19 height 22
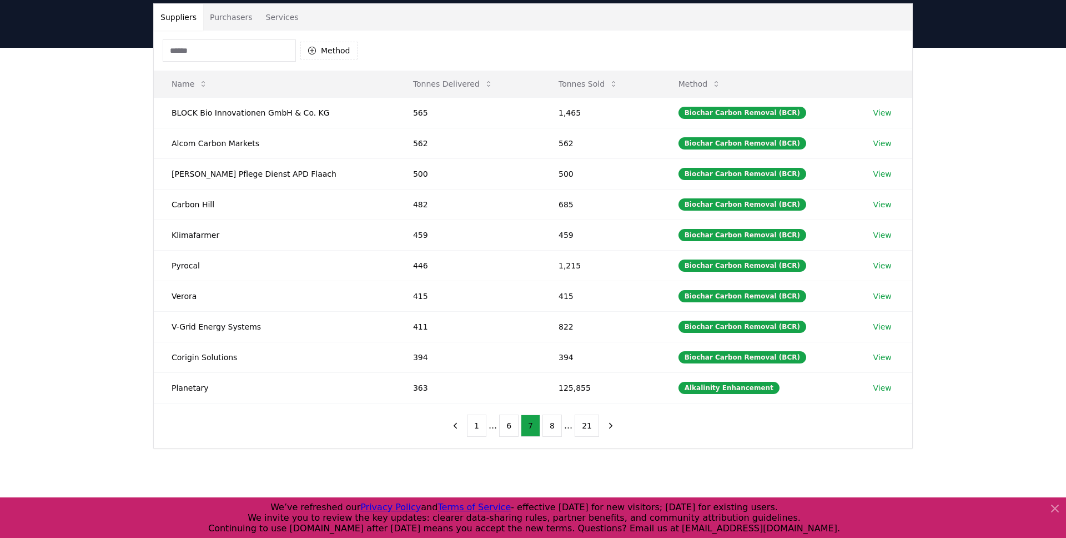
click at [556, 430] on button "8" at bounding box center [552, 425] width 19 height 22
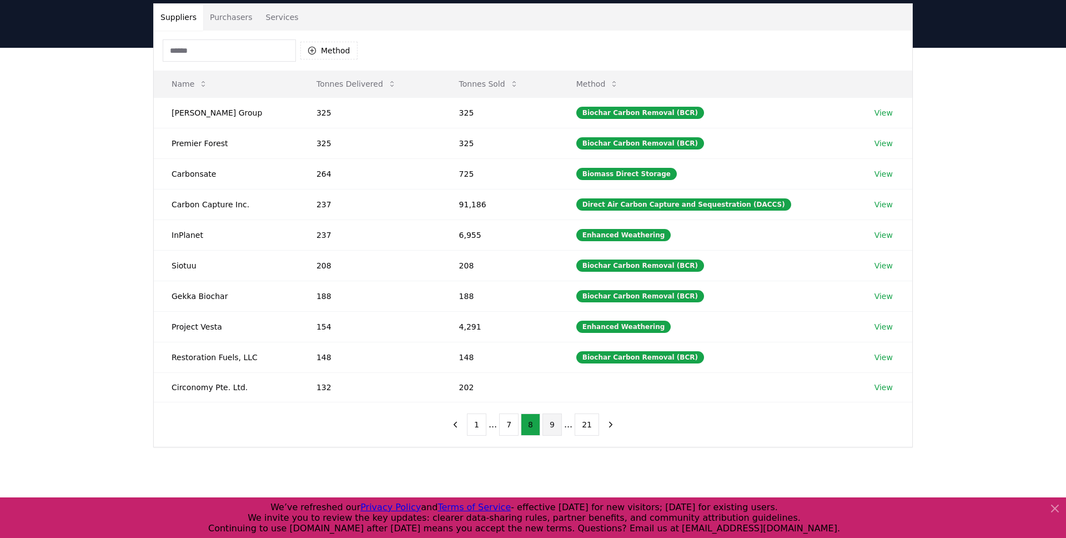
click at [556, 428] on button "9" at bounding box center [552, 424] width 19 height 22
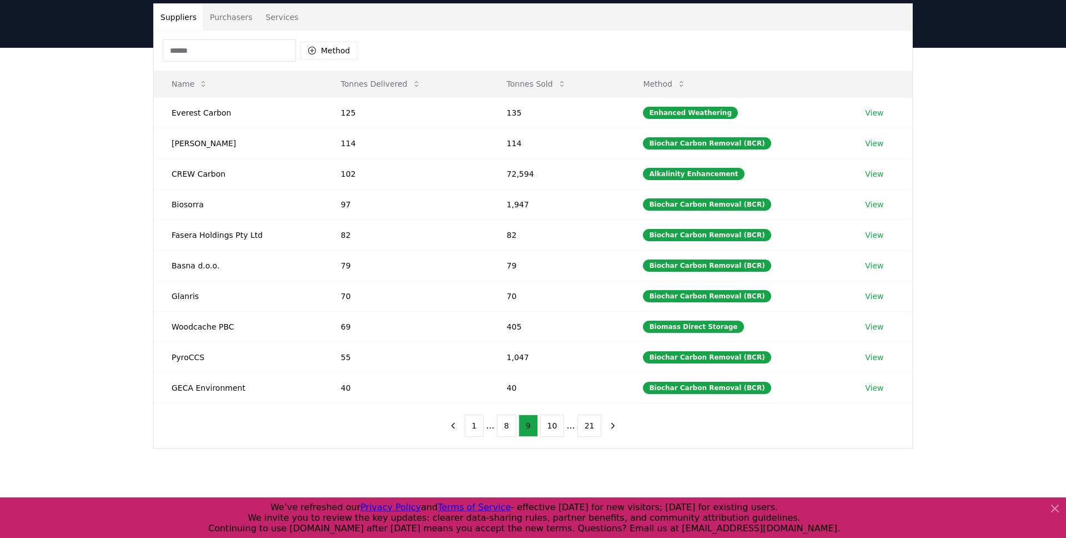
click at [556, 428] on button "10" at bounding box center [552, 425] width 24 height 22
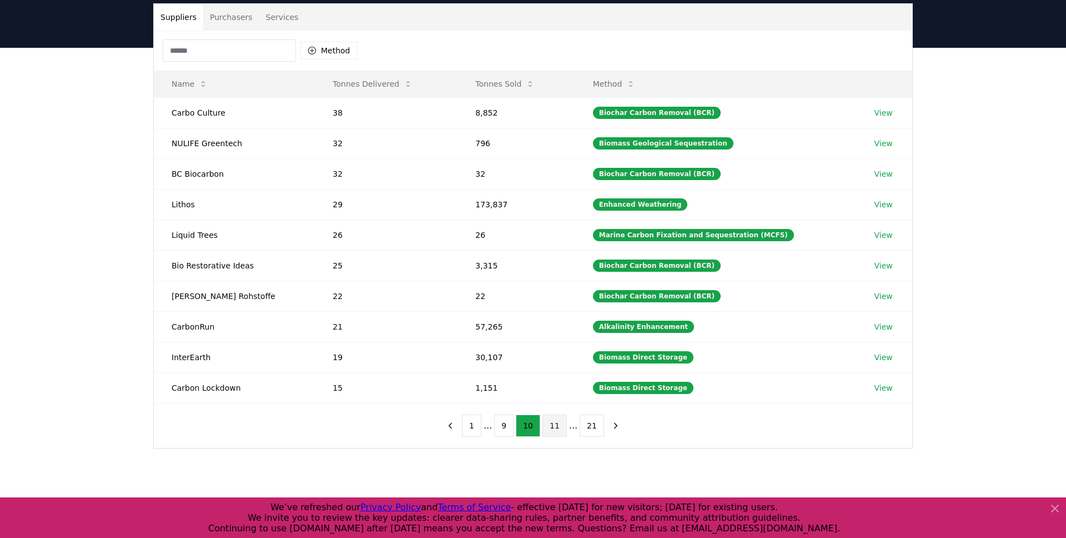
click at [557, 423] on button "11" at bounding box center [555, 425] width 24 height 22
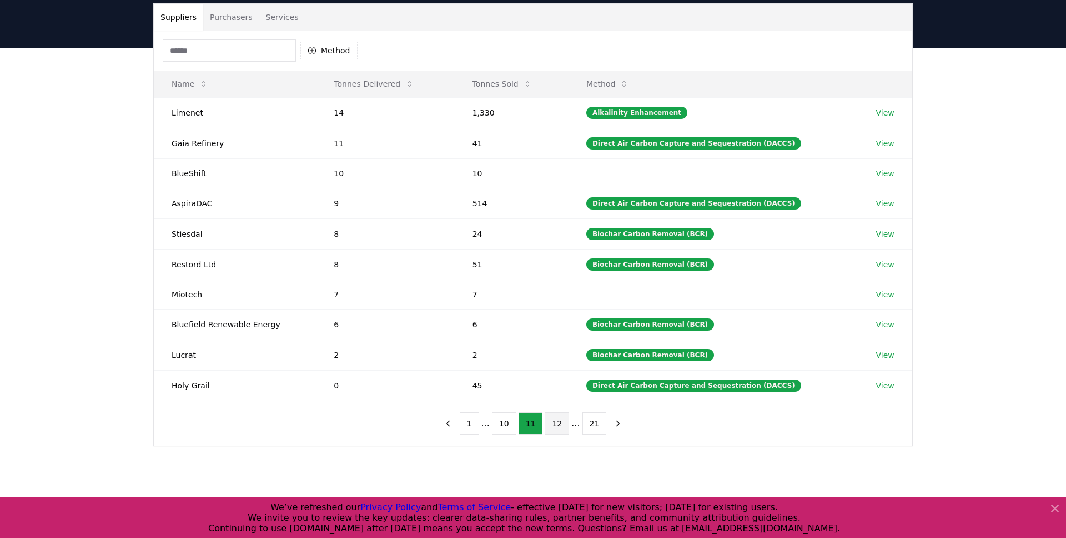
click at [558, 427] on button "12" at bounding box center [557, 423] width 24 height 22
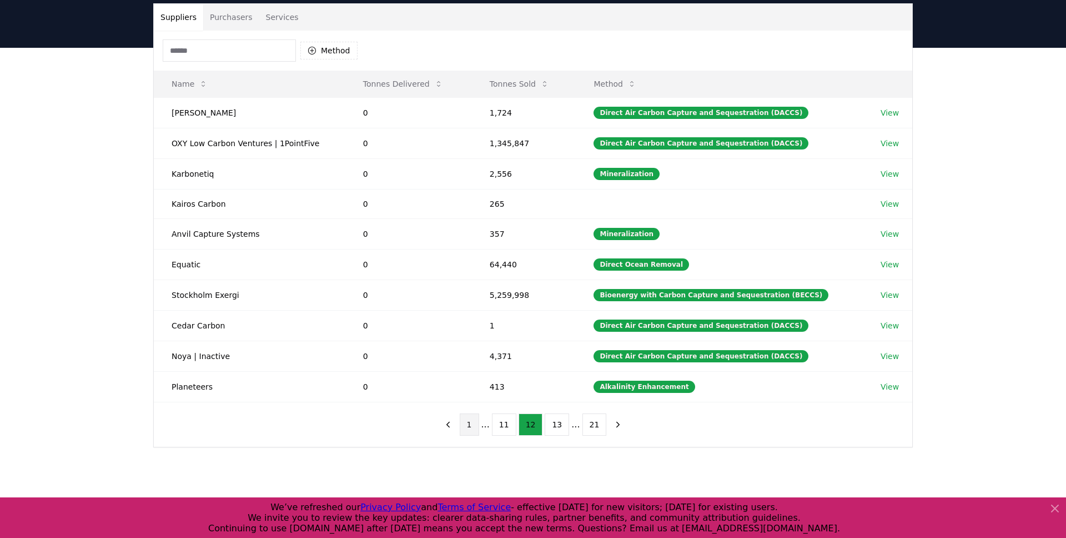
click at [474, 426] on button "1" at bounding box center [469, 424] width 19 height 22
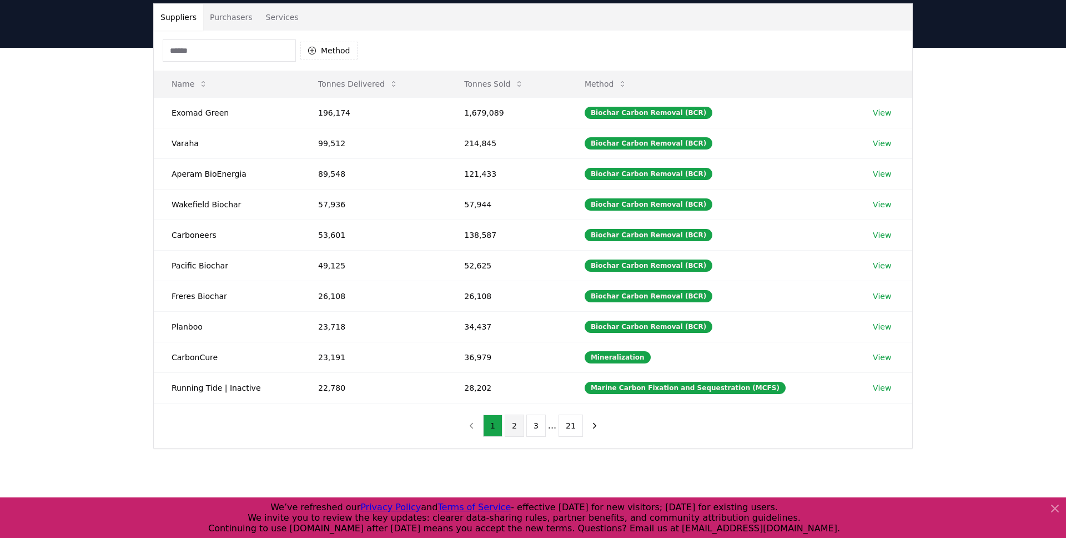
click at [512, 427] on button "2" at bounding box center [514, 425] width 19 height 22
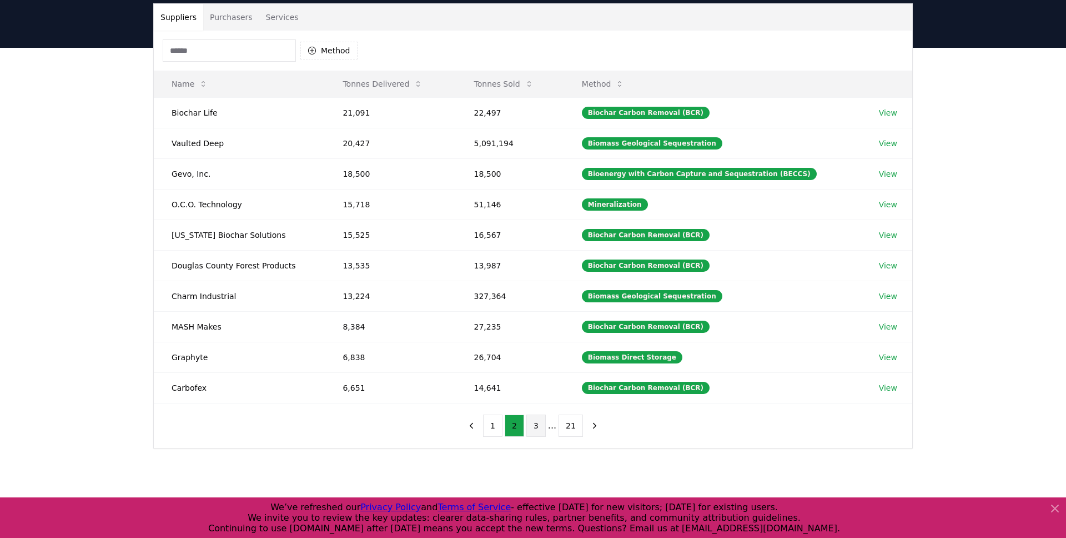
click at [528, 430] on button "3" at bounding box center [536, 425] width 19 height 22
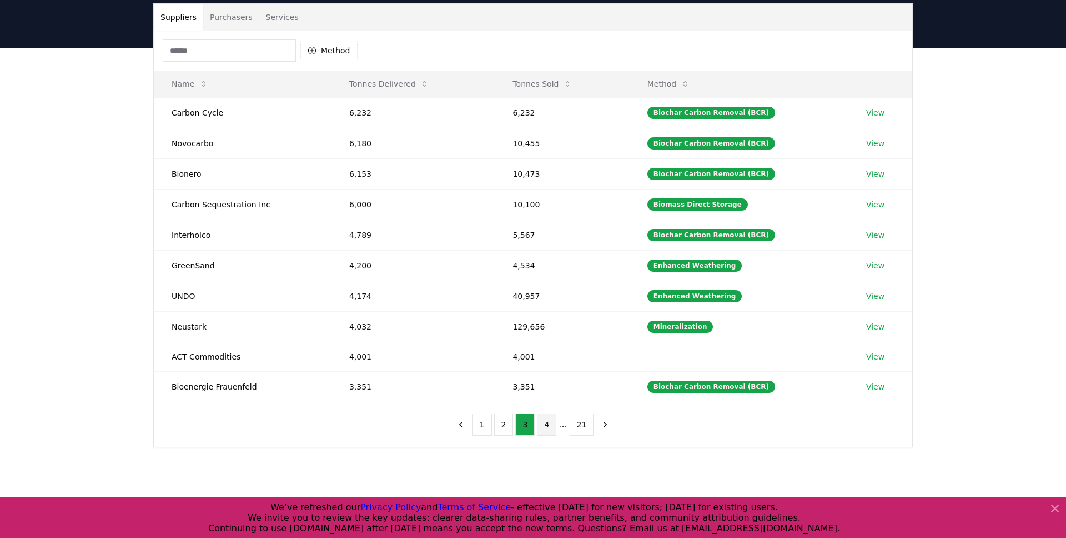
click at [541, 428] on button "4" at bounding box center [546, 424] width 19 height 22
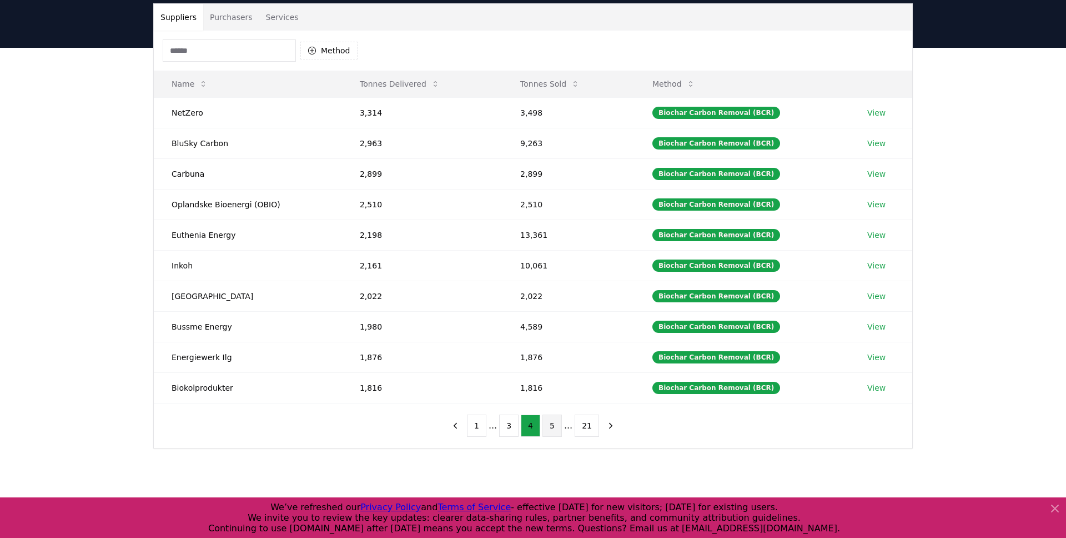
click at [545, 427] on button "5" at bounding box center [552, 425] width 19 height 22
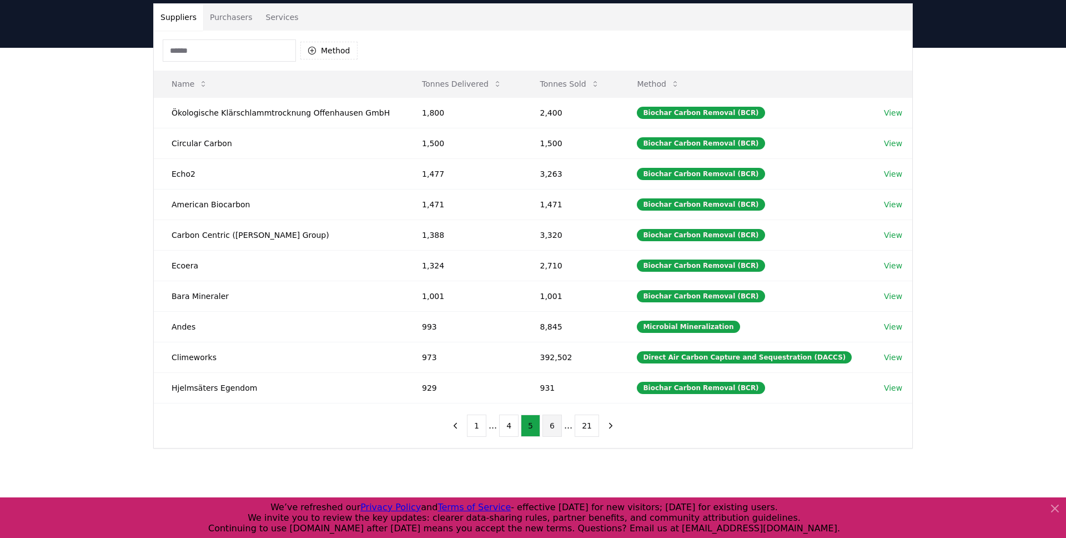
click at [550, 430] on button "6" at bounding box center [552, 425] width 19 height 22
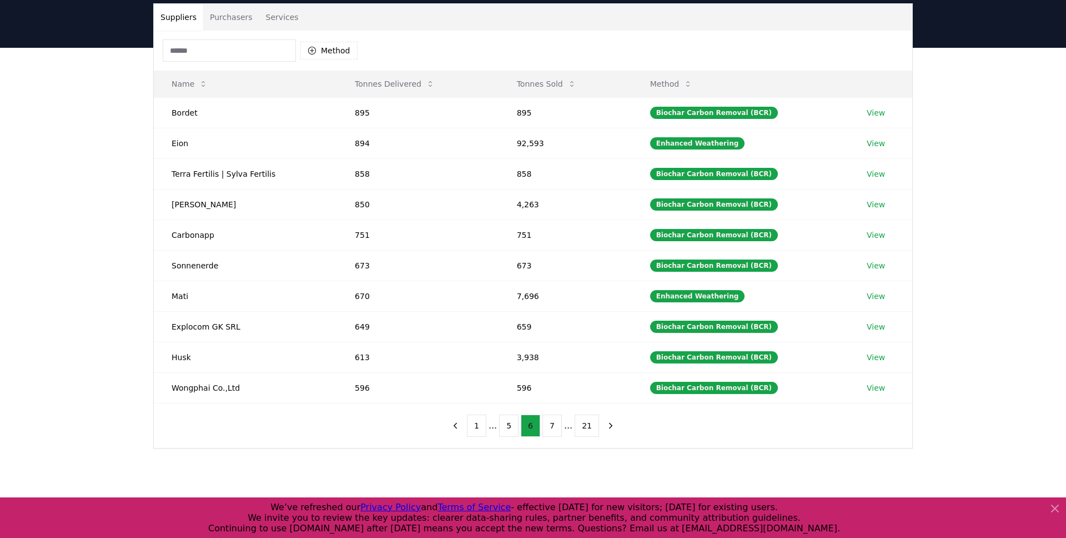
click at [550, 430] on button "7" at bounding box center [552, 425] width 19 height 22
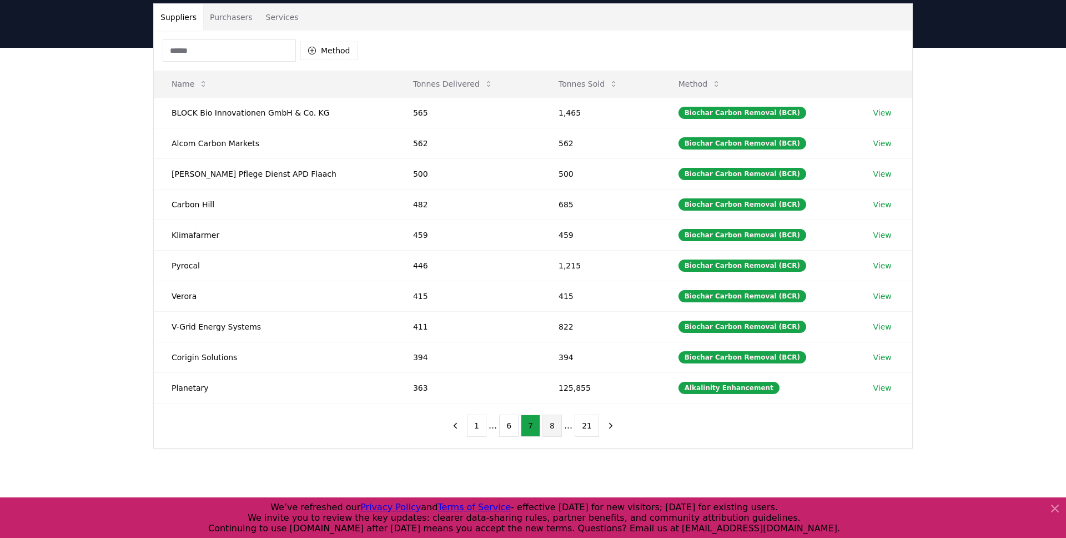
click at [558, 432] on button "8" at bounding box center [552, 425] width 19 height 22
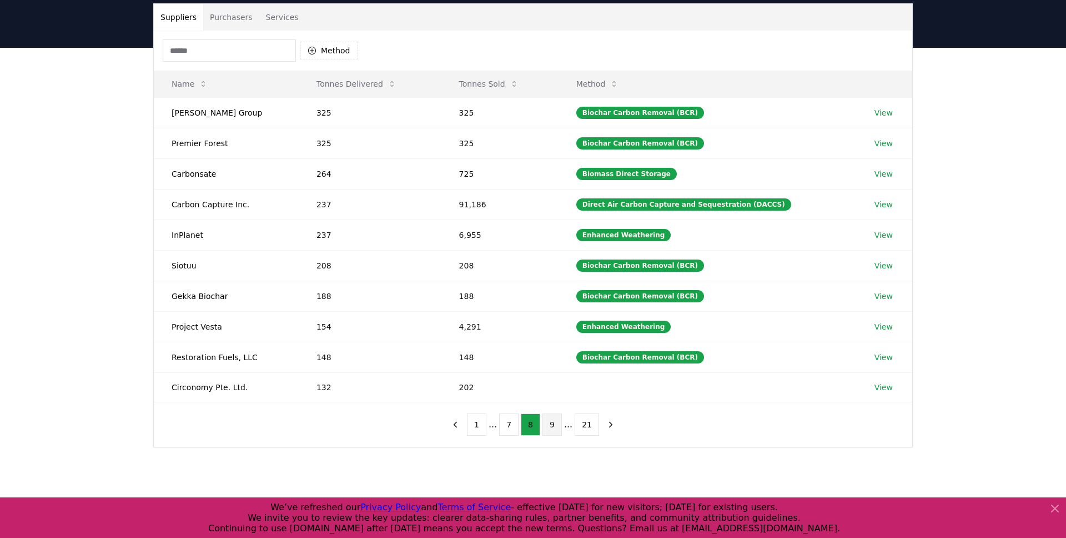
click at [554, 431] on button "9" at bounding box center [552, 424] width 19 height 22
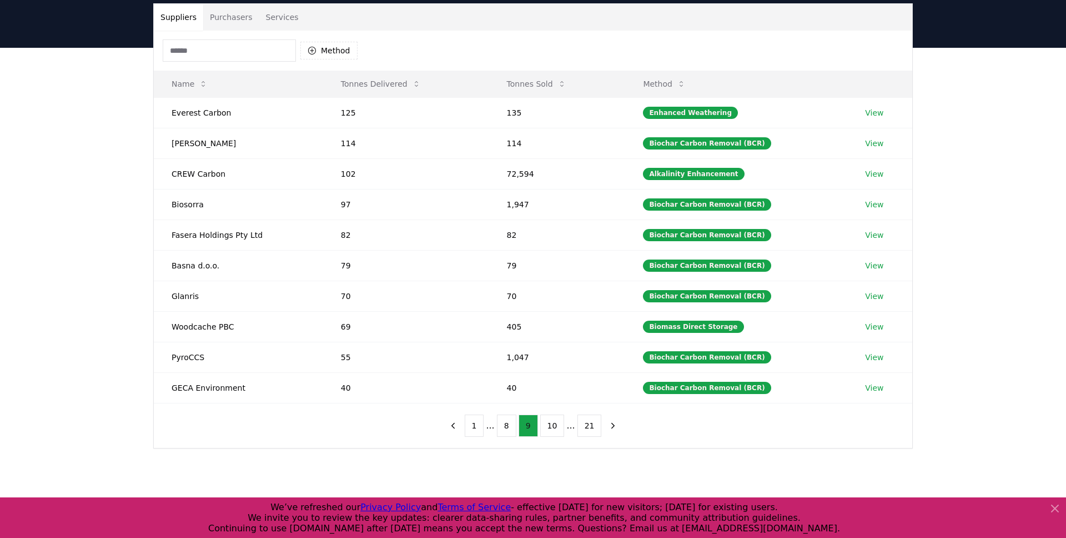
click at [554, 431] on button "10" at bounding box center [552, 425] width 24 height 22
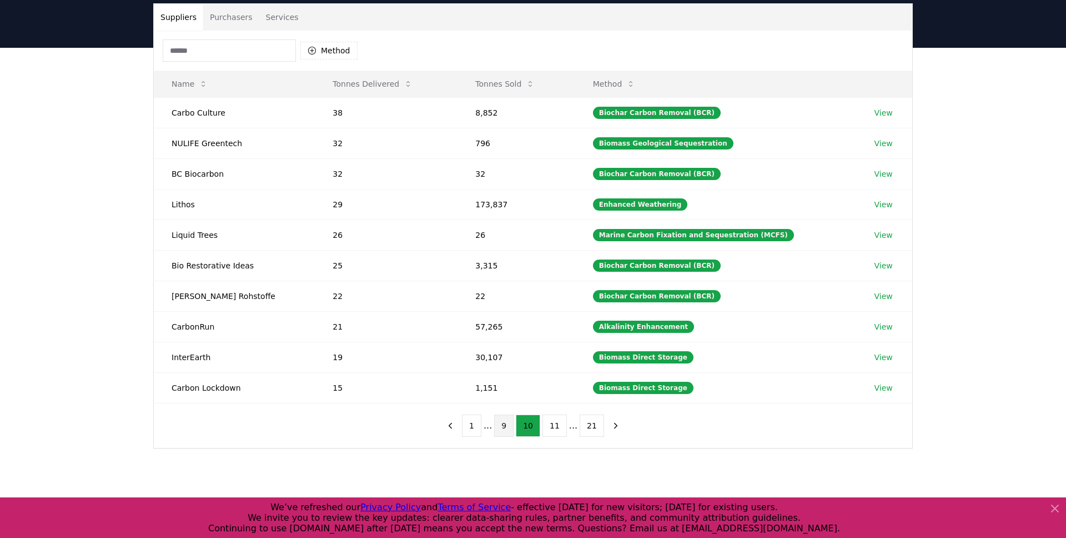
click at [554, 431] on button "11" at bounding box center [555, 425] width 24 height 22
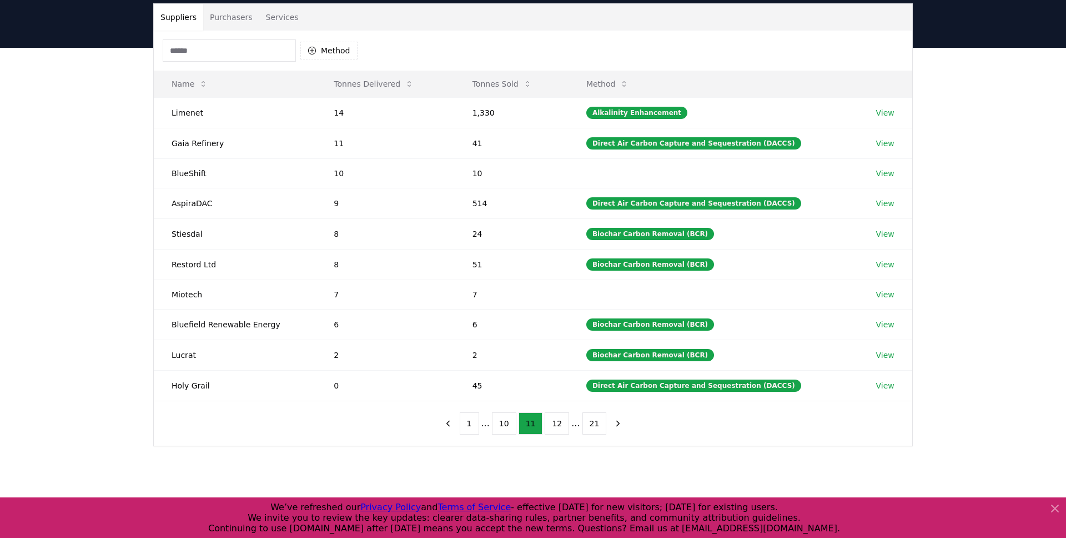
click at [398, 440] on div "Method Name Tonnes Delivered Tonnes Sold Method Limenet 14 1,330 Alkalinity Enh…" at bounding box center [533, 238] width 759 height 415
click at [505, 426] on button "10" at bounding box center [504, 423] width 24 height 22
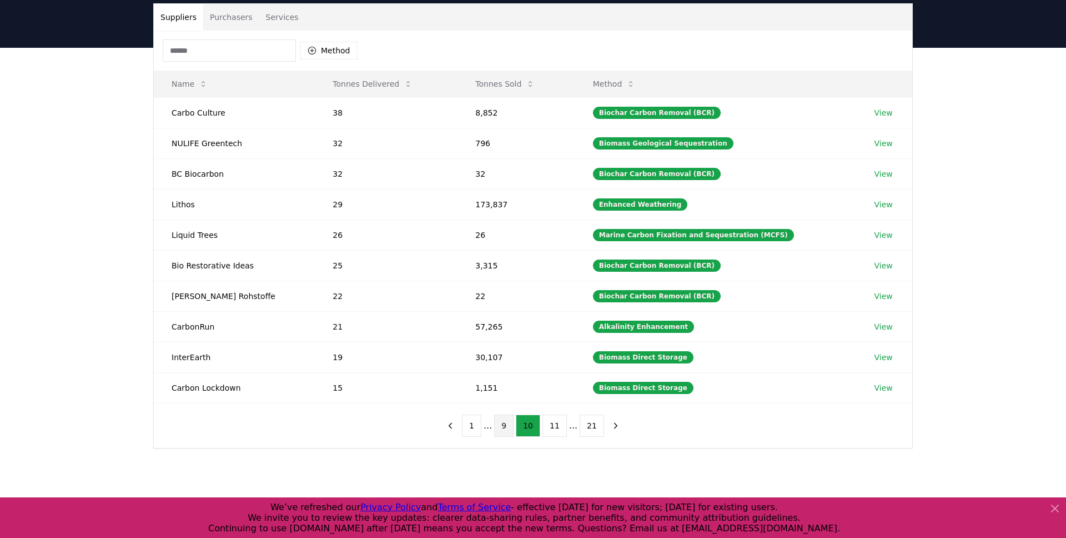
click at [512, 429] on button "9" at bounding box center [503, 425] width 19 height 22
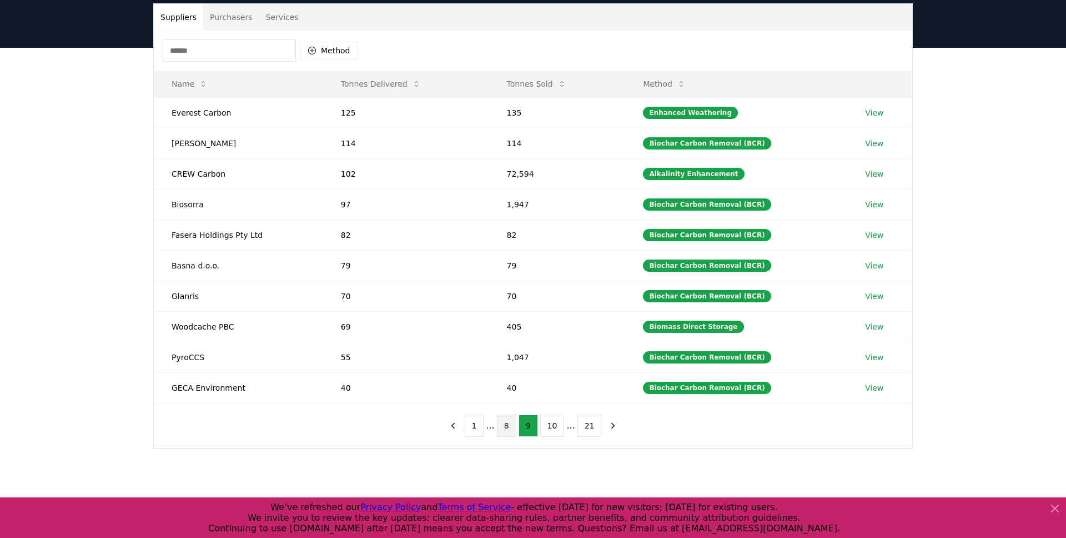
click at [513, 430] on button "8" at bounding box center [506, 425] width 19 height 22
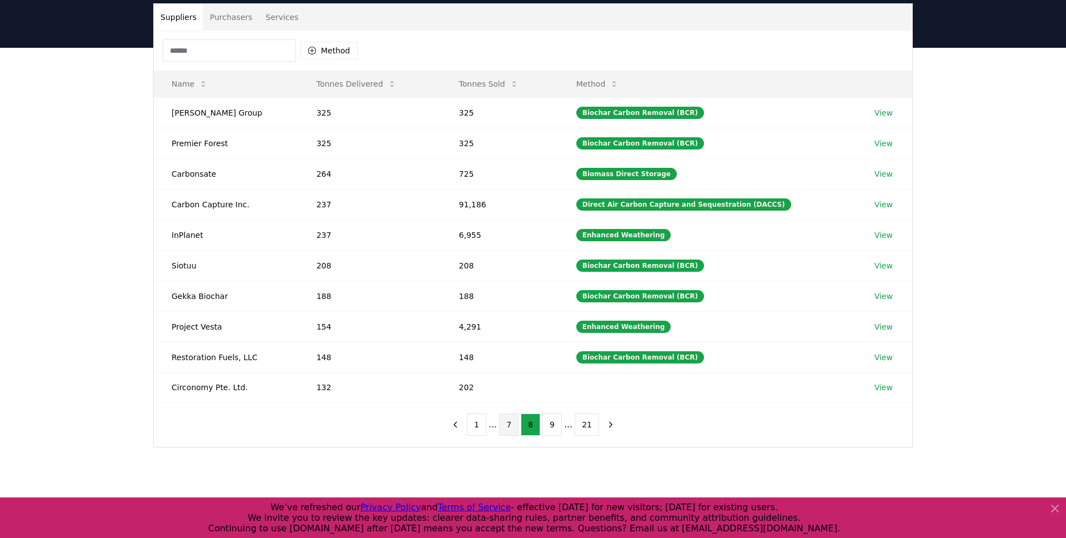
click at [515, 429] on button "7" at bounding box center [508, 424] width 19 height 22
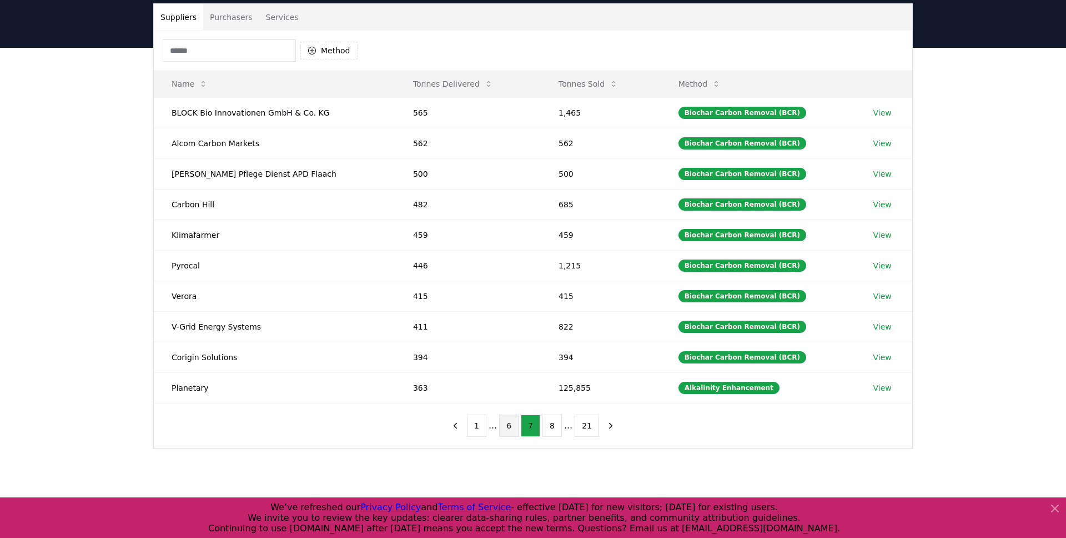
click at [514, 429] on button "6" at bounding box center [508, 425] width 19 height 22
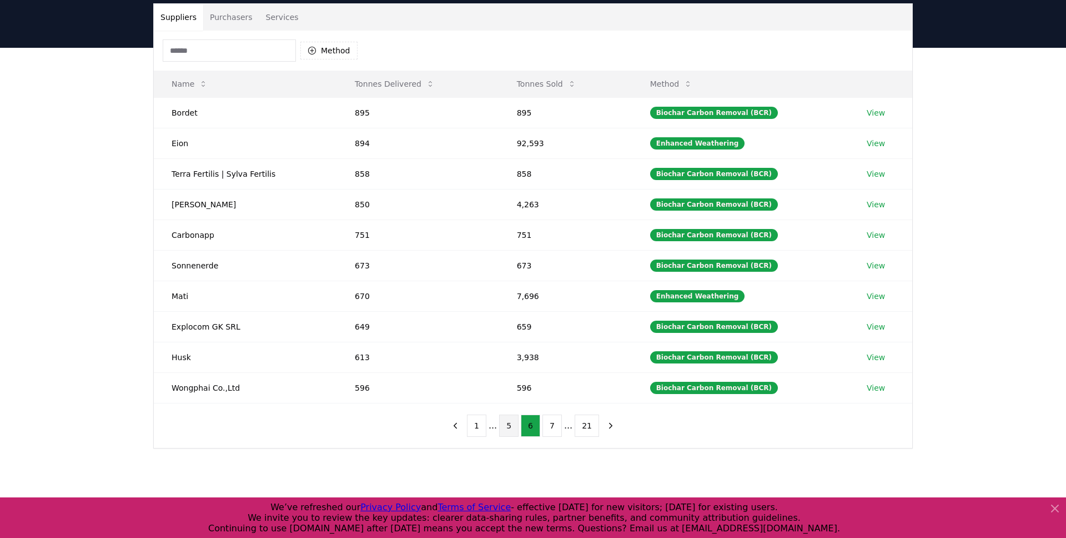
click at [512, 430] on button "5" at bounding box center [508, 425] width 19 height 22
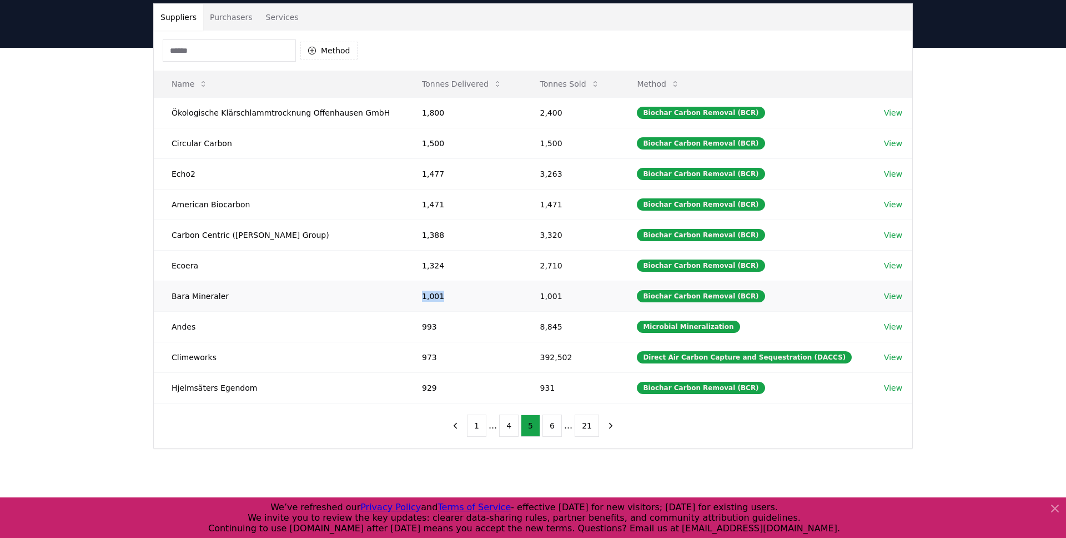
drag, startPoint x: 422, startPoint y: 297, endPoint x: 446, endPoint y: 297, distance: 23.9
click at [446, 297] on td "1,001" at bounding box center [463, 296] width 118 height 31
click at [409, 459] on div "Suppliers Purchasers Services Method Name Tonnes Delivered Tonnes Sold Method Ö…" at bounding box center [533, 270] width 1066 height 445
click at [963, 113] on div "Suppliers Purchasers Services Method Name Tonnes Delivered Tonnes Sold Method Ö…" at bounding box center [533, 270] width 1066 height 445
click at [246, 21] on button "Purchasers" at bounding box center [231, 17] width 56 height 27
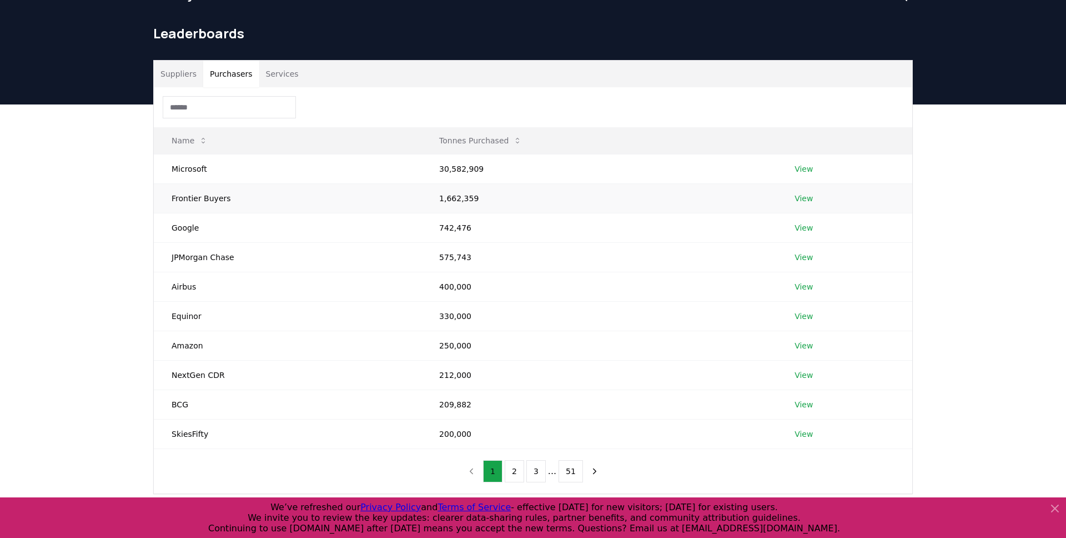
scroll to position [56, 0]
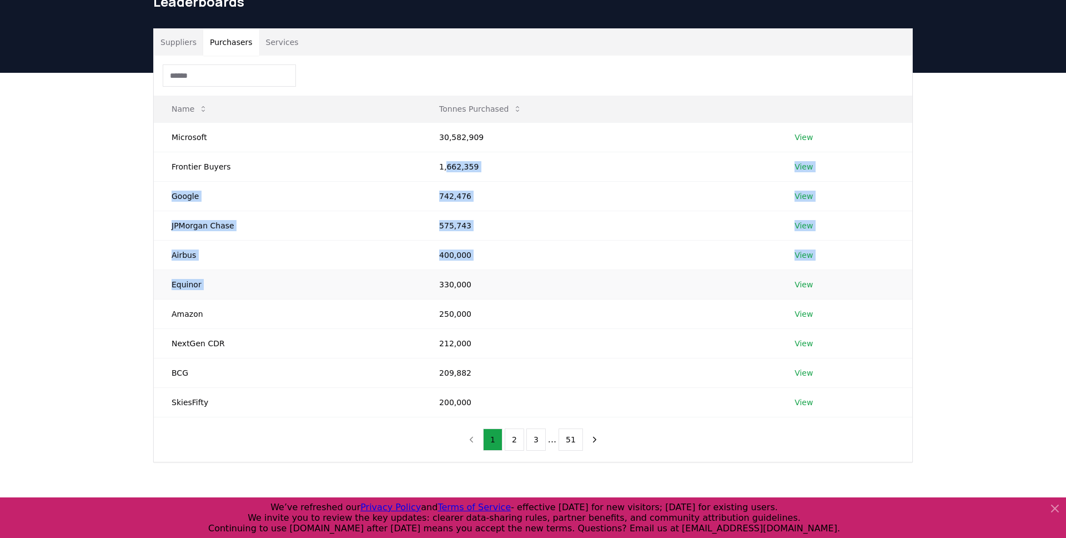
drag, startPoint x: 445, startPoint y: 176, endPoint x: 452, endPoint y: 278, distance: 103.0
click at [452, 278] on tbody "Microsoft 30,582,909 View Frontier Buyers 1,662,359 View Google 742,476 View JP…" at bounding box center [533, 269] width 759 height 294
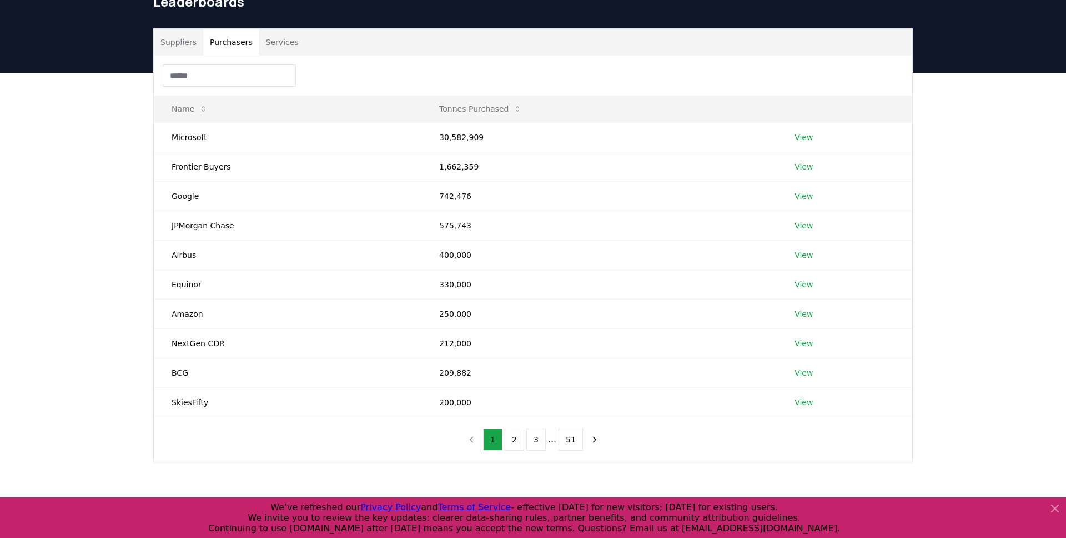
click at [110, 308] on div "Suppliers Purchasers Services Name Tonnes Purchased Microsoft 30,582,909 View F…" at bounding box center [533, 290] width 1066 height 434
click at [539, 439] on button "3" at bounding box center [536, 439] width 19 height 22
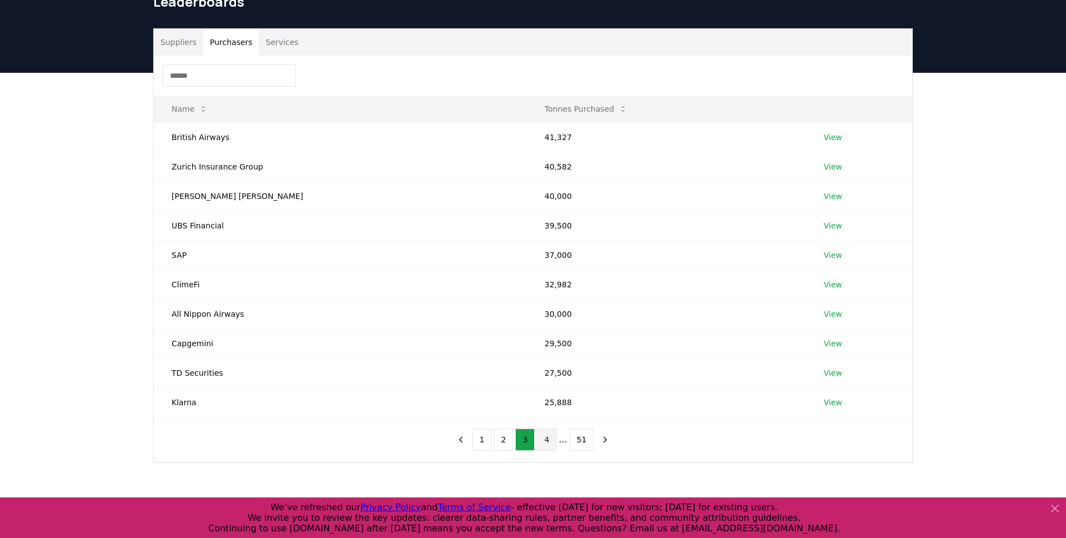
click at [550, 442] on button "4" at bounding box center [546, 439] width 19 height 22
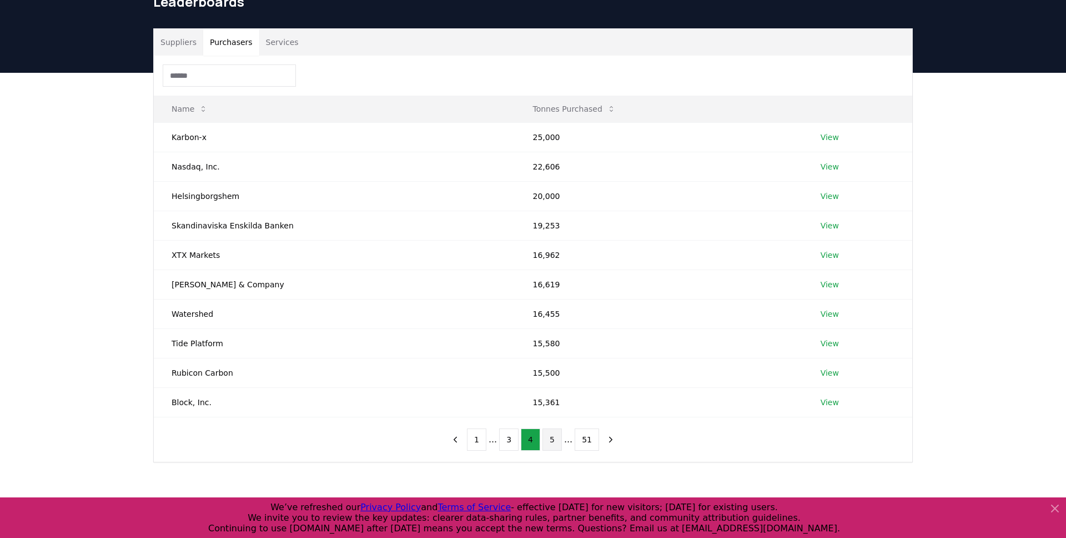
click at [552, 444] on button "5" at bounding box center [552, 439] width 19 height 22
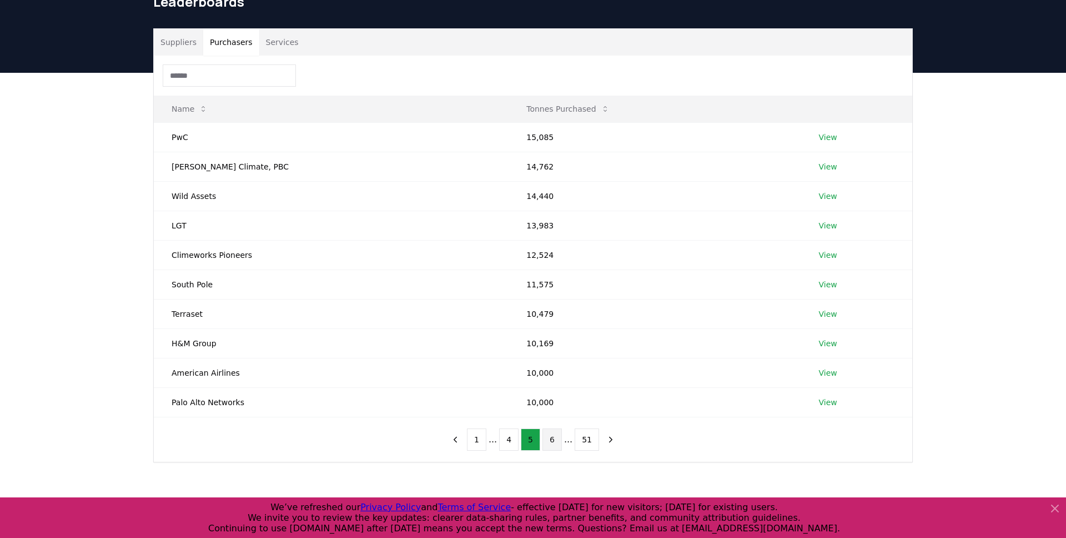
click at [553, 447] on button "6" at bounding box center [552, 439] width 19 height 22
click at [554, 443] on button "7" at bounding box center [552, 439] width 19 height 22
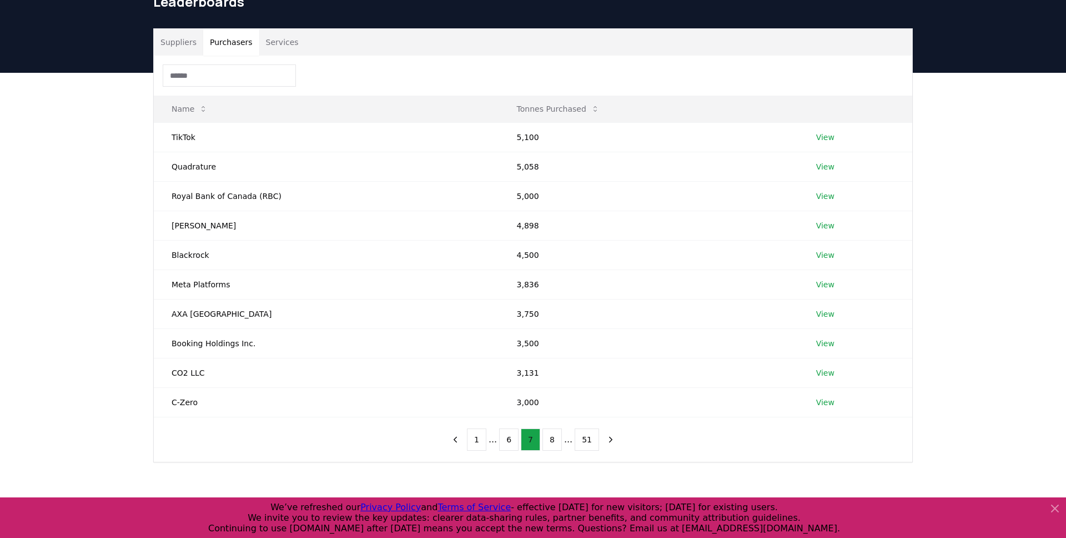
click at [554, 443] on button "8" at bounding box center [552, 439] width 19 height 22
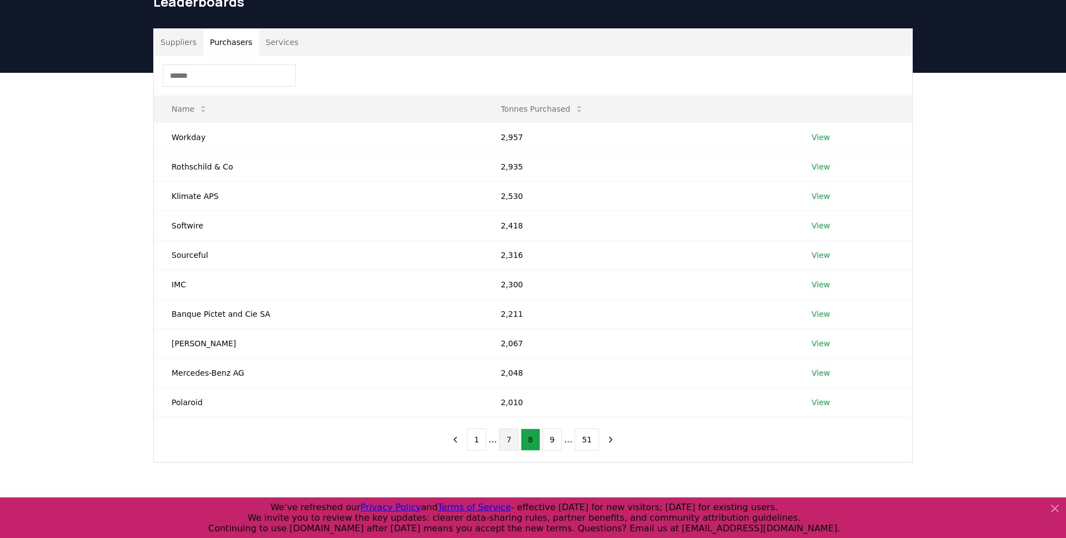
click at [554, 443] on button "9" at bounding box center [552, 439] width 19 height 22
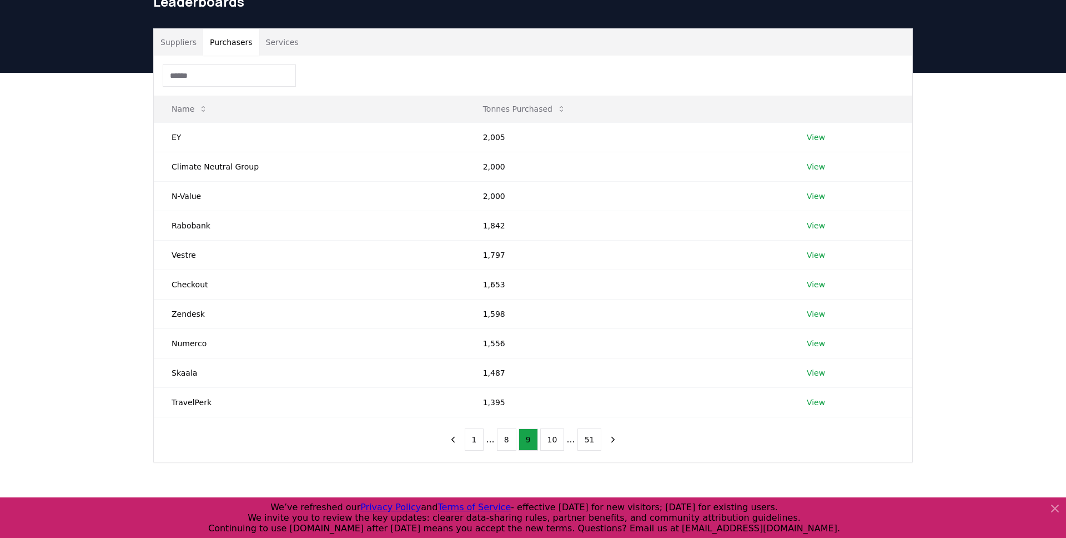
click at [554, 443] on button "10" at bounding box center [552, 439] width 24 height 22
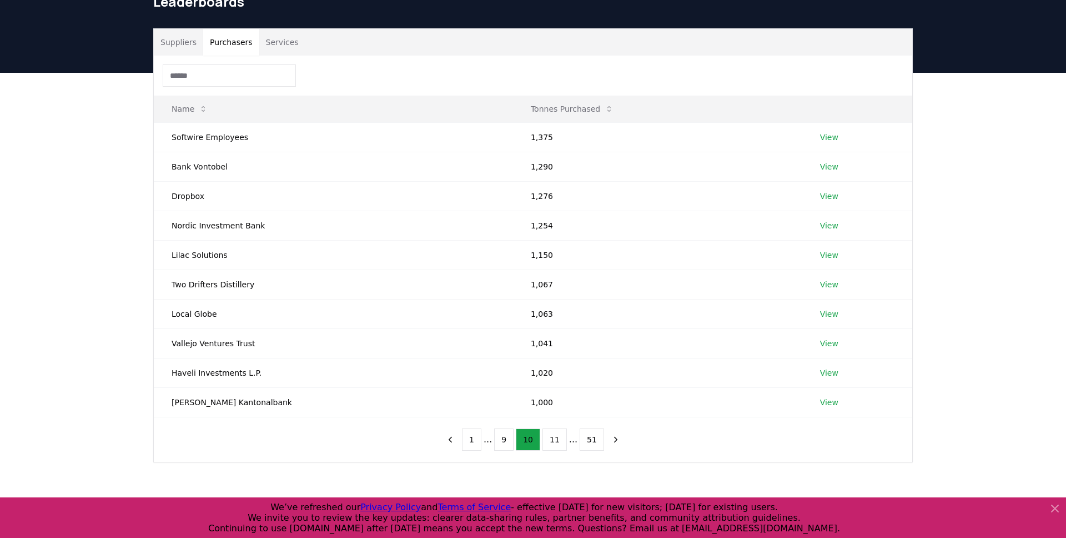
click at [554, 443] on button "11" at bounding box center [555, 439] width 24 height 22
drag, startPoint x: 526, startPoint y: 197, endPoint x: 560, endPoint y: 197, distance: 33.9
click at [560, 197] on td "1,000" at bounding box center [661, 195] width 286 height 29
click at [78, 349] on div "Suppliers Purchasers Services Name Tonnes Purchased Kinnevik 1,000 View [PERSON…" at bounding box center [533, 290] width 1066 height 434
click at [73, 275] on div "Suppliers Purchasers Services Name Tonnes Purchased Kinnevik 1,000 View [PERSON…" at bounding box center [533, 290] width 1066 height 434
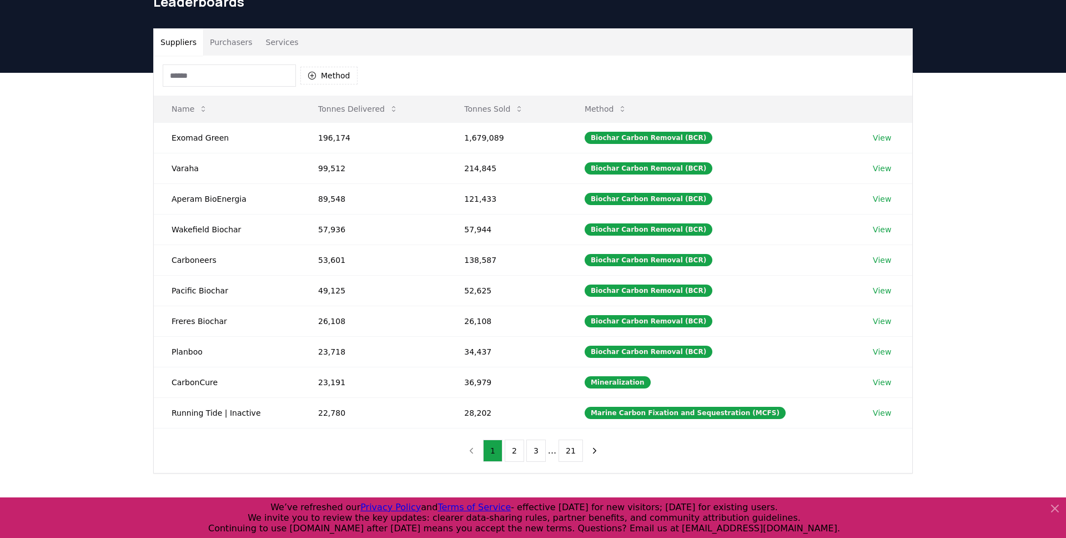
click at [166, 38] on button "Suppliers" at bounding box center [178, 42] width 49 height 27
click at [505, 107] on button "Tonnes Sold" at bounding box center [493, 109] width 77 height 22
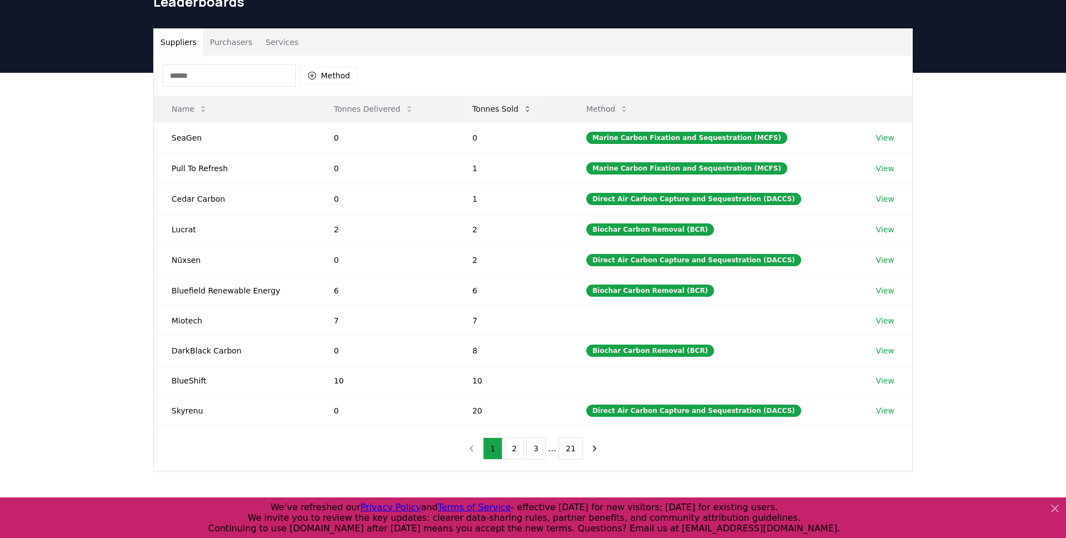
click at [505, 107] on button "Tonnes Sold" at bounding box center [502, 109] width 77 height 22
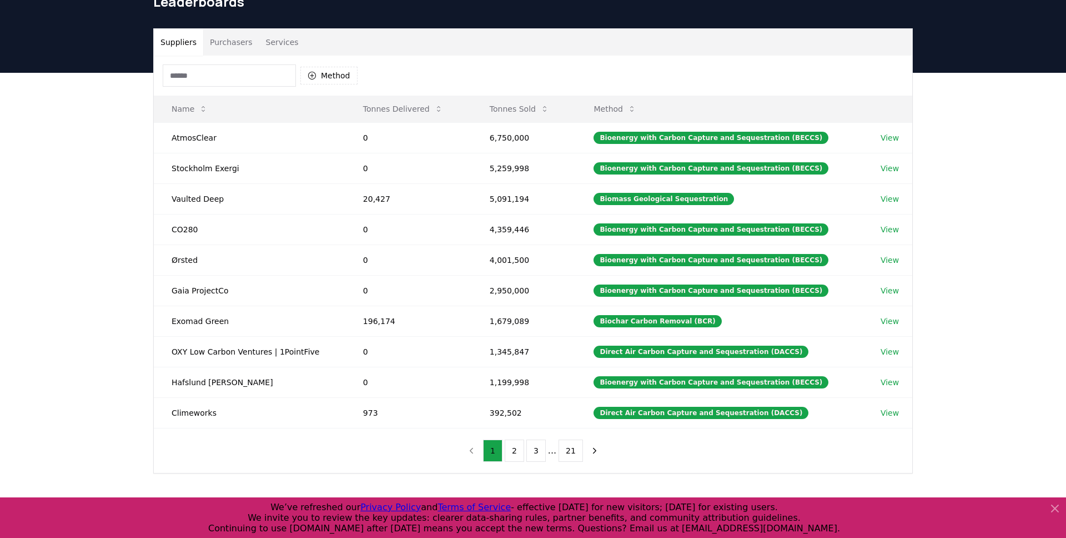
click at [29, 211] on div "Suppliers Purchasers Services Method Name Tonnes Delivered Tonnes Sold Method A…" at bounding box center [533, 295] width 1066 height 445
